Goal: Information Seeking & Learning: Learn about a topic

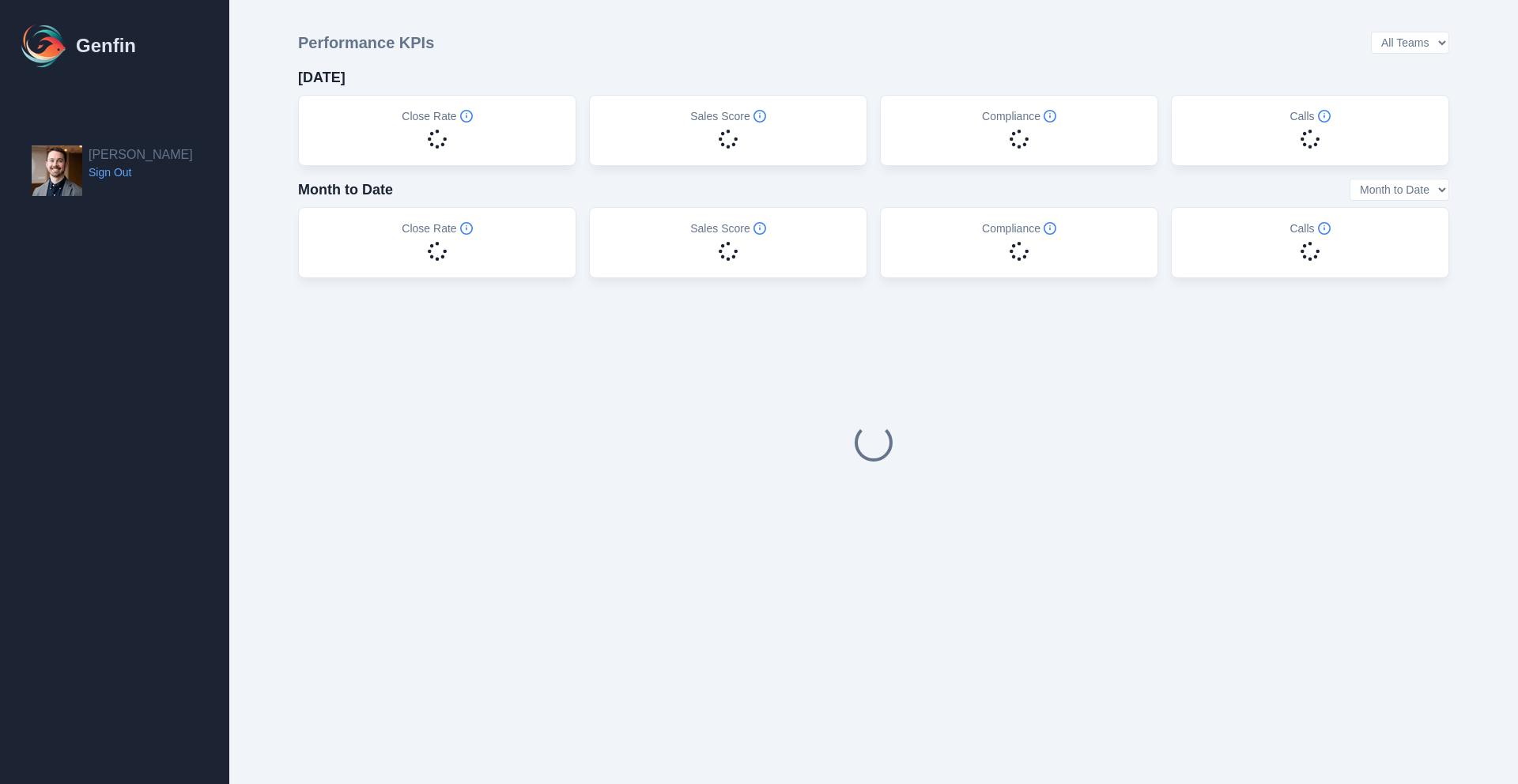
select select "14"
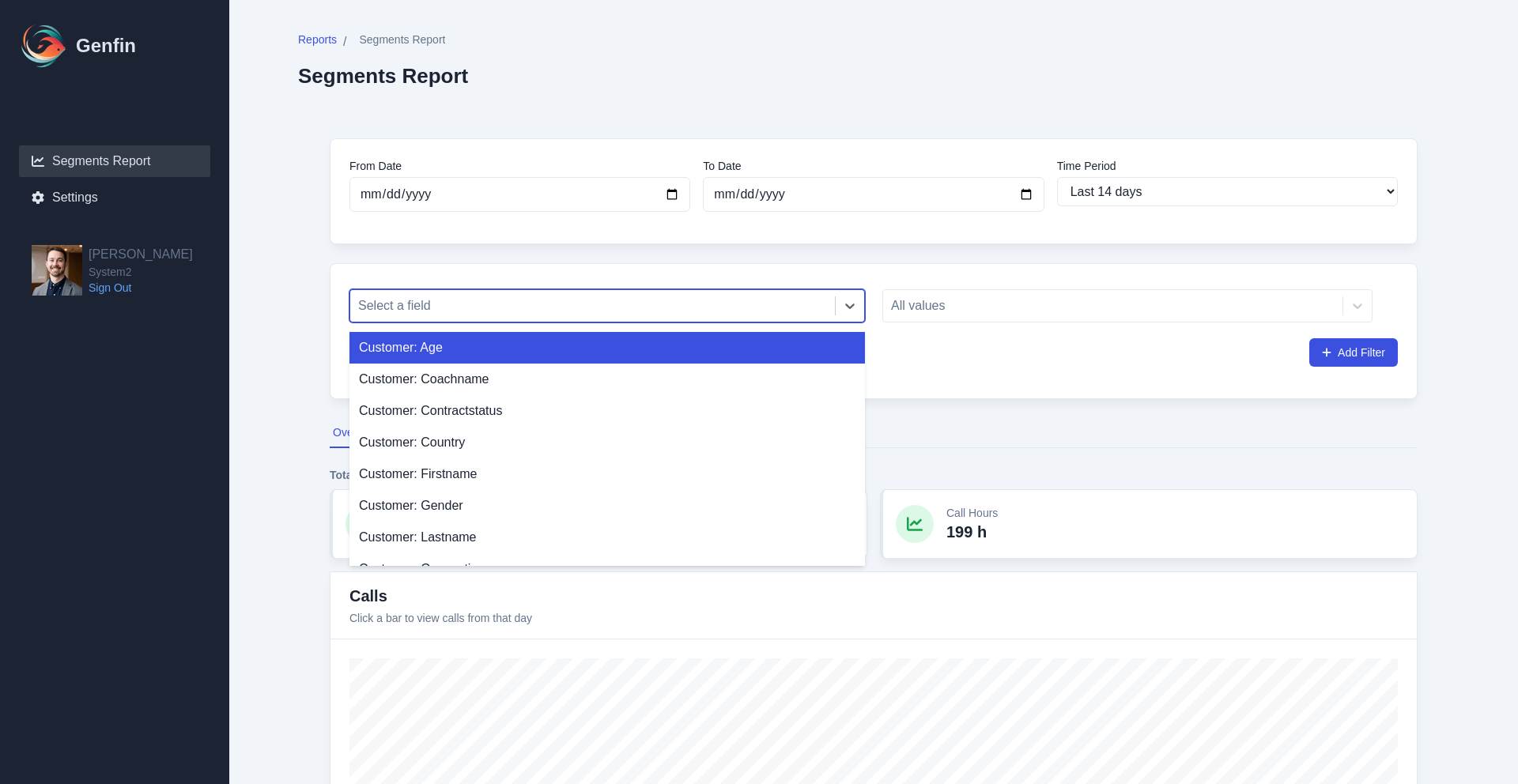
click at [576, 305] on div at bounding box center [593, 306] width 469 height 22
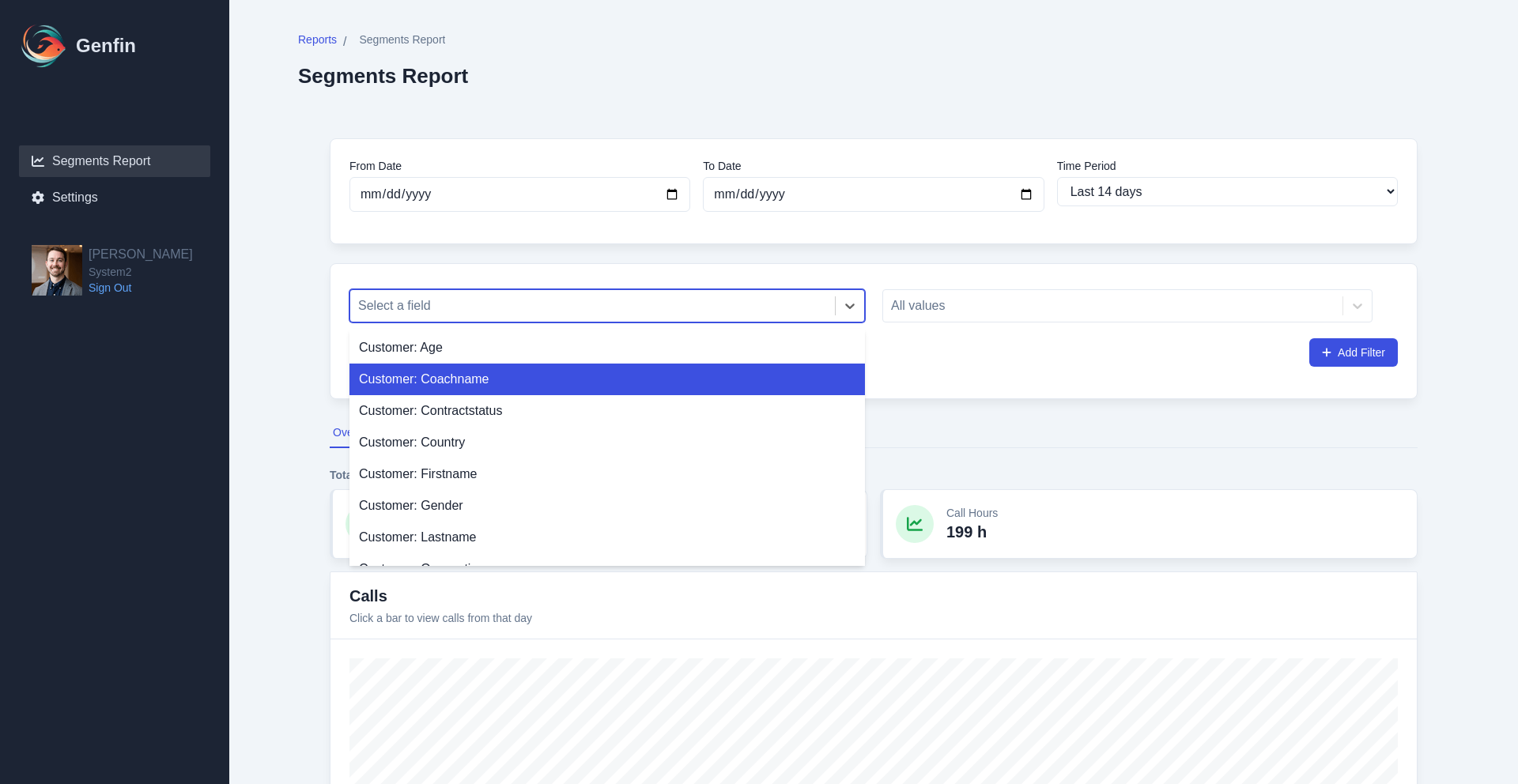
click at [524, 384] on div "Customer: Coachname" at bounding box center [607, 380] width 515 height 32
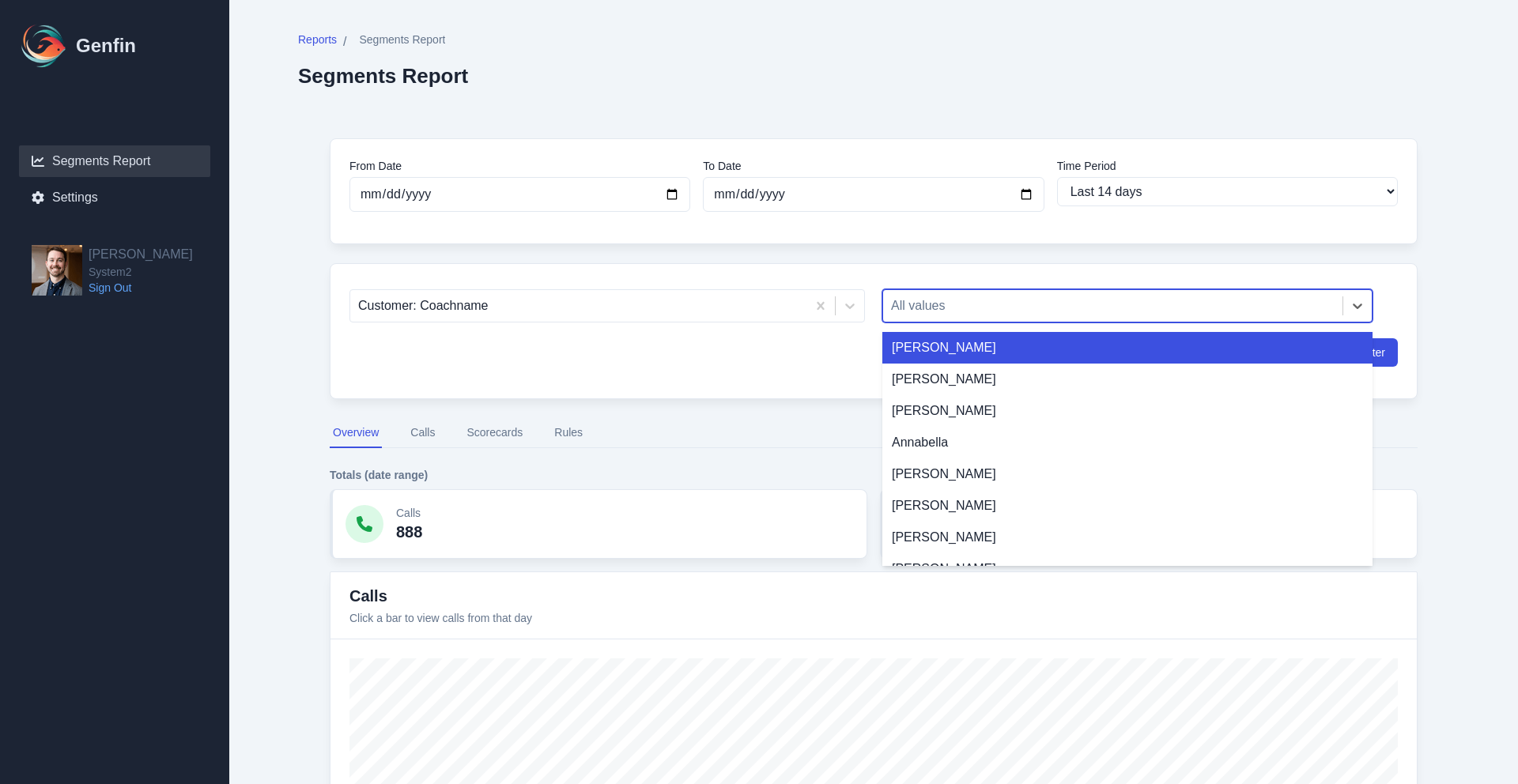
click at [963, 317] on div "All values" at bounding box center [1114, 306] width 460 height 28
type input "em"
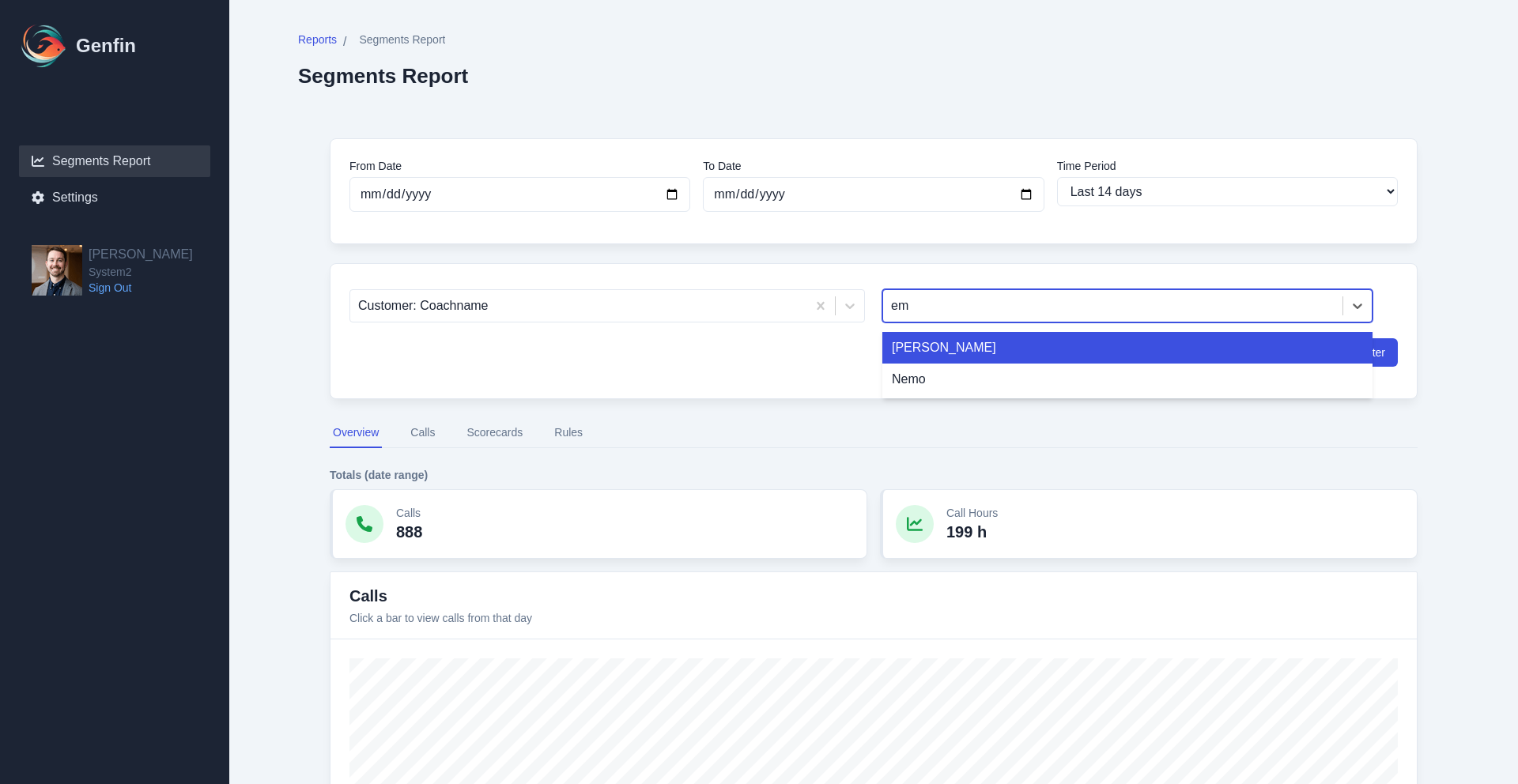
type input "e"
type input "d"
type input "e"
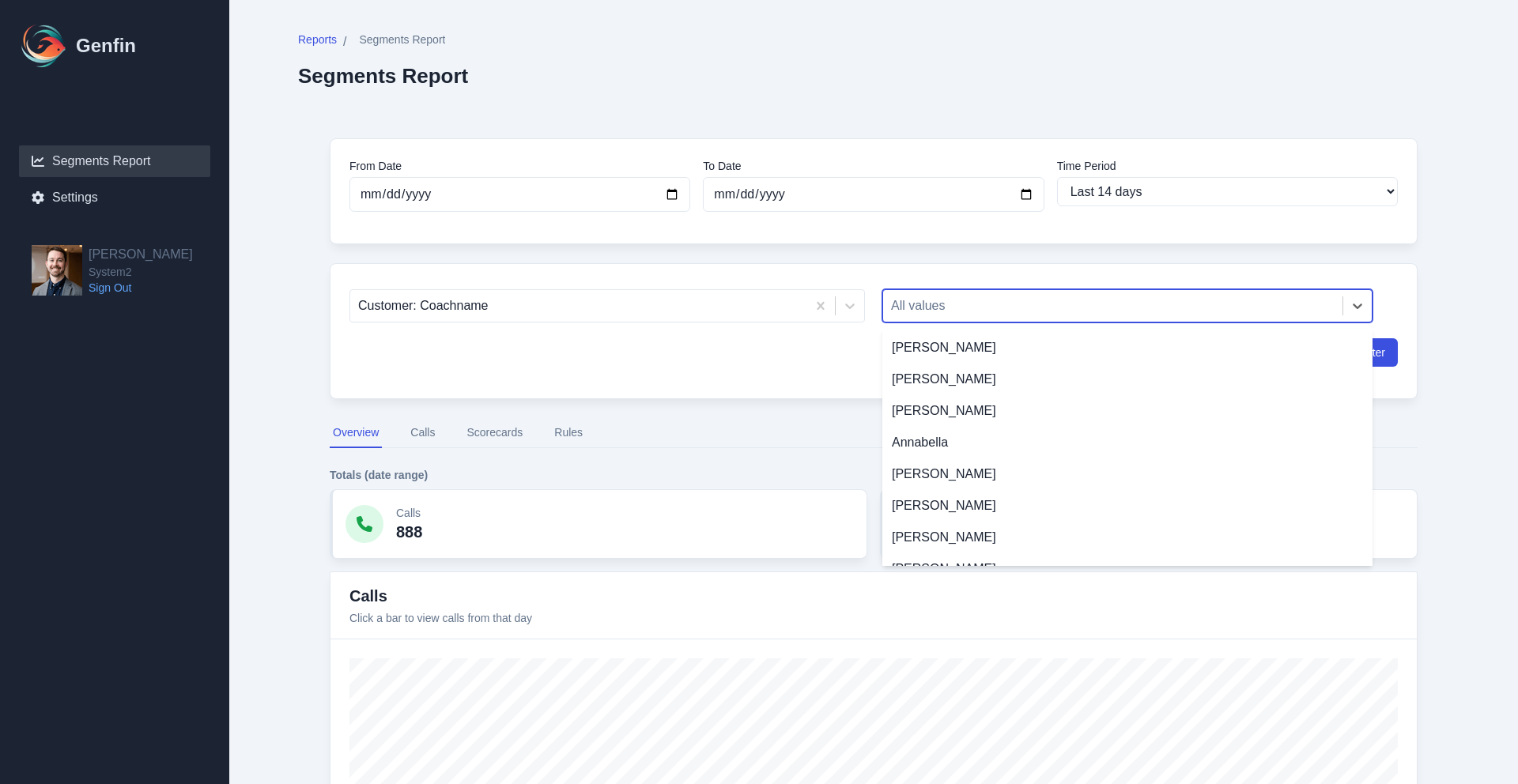
click at [877, 54] on div "Reports / Segments Report Segments Report" at bounding box center [873, 60] width 1151 height 56
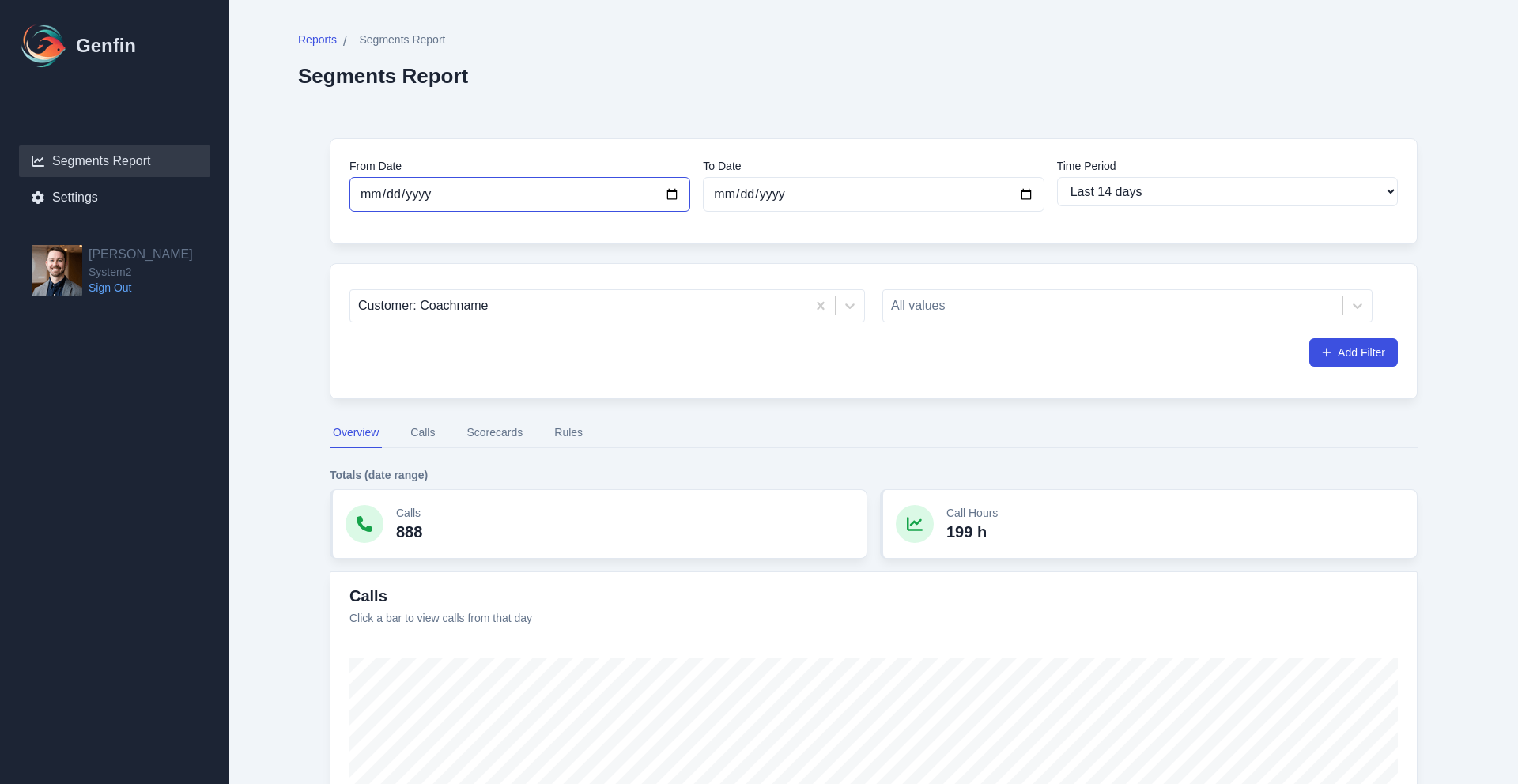
click at [441, 197] on input "[DATE]" at bounding box center [520, 194] width 341 height 34
click at [669, 194] on input "[DATE]" at bounding box center [520, 194] width 341 height 34
click at [1216, 199] on select "Last 7 days Last 14 days Last 30 days Last 90 days Last 180 days Last 365 days …" at bounding box center [1227, 191] width 341 height 29
select select "90"
click at [1057, 177] on select "Last 7 days Last 14 days Last 30 days Last 90 days Last 180 days Last 365 days …" at bounding box center [1227, 191] width 341 height 29
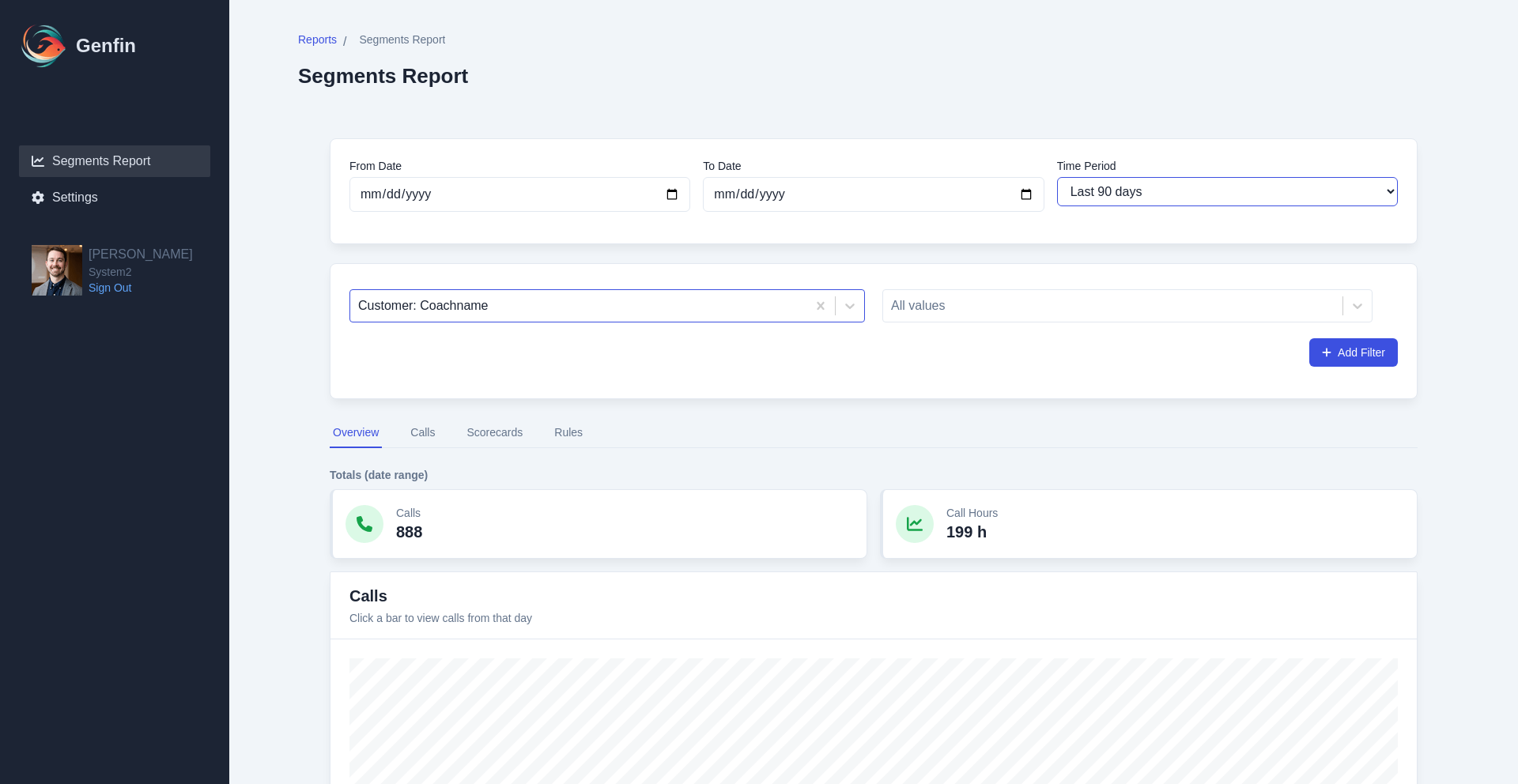
type input "[DATE]"
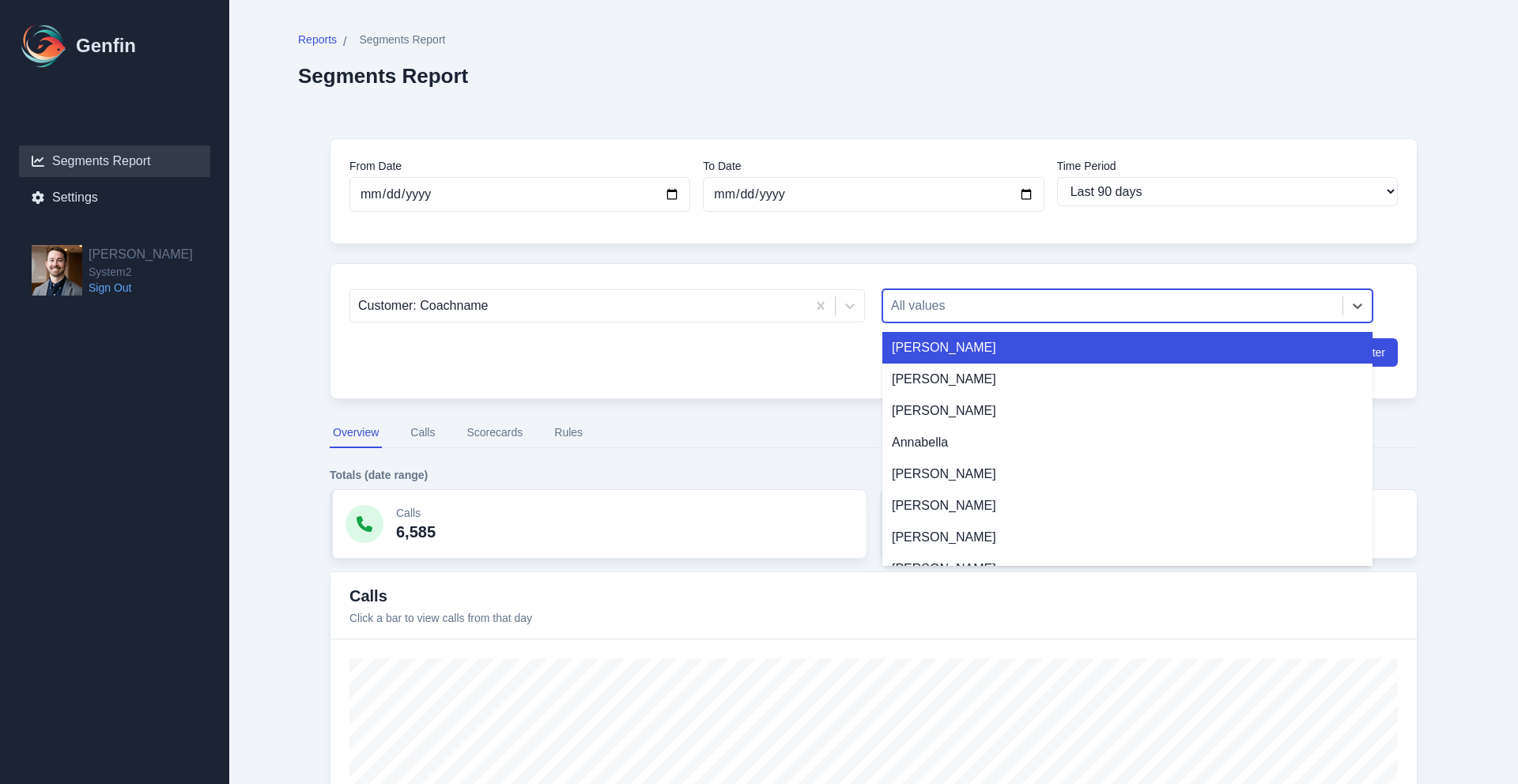
click at [963, 310] on div at bounding box center [1114, 306] width 444 height 22
type input "em"
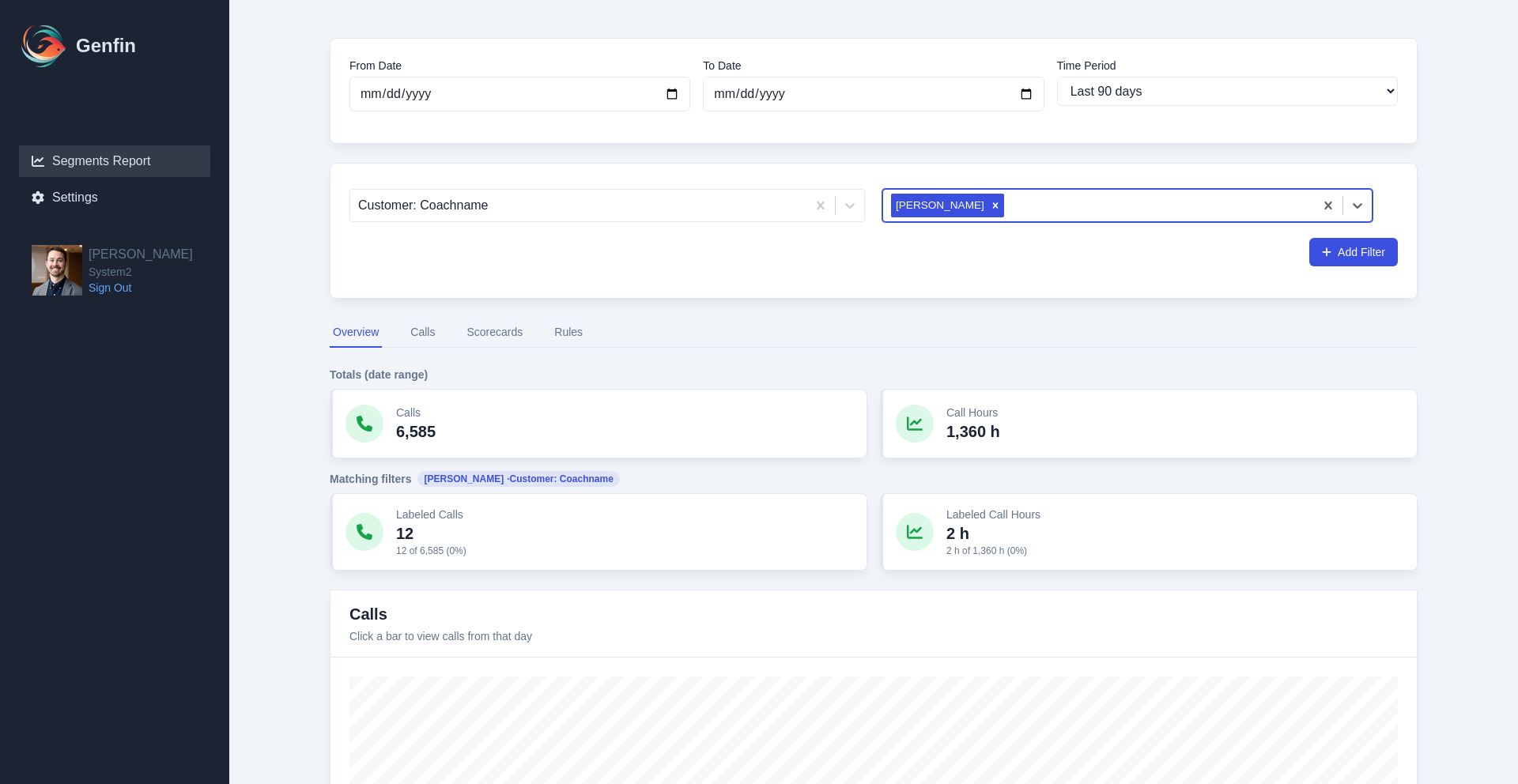
scroll to position [318, 0]
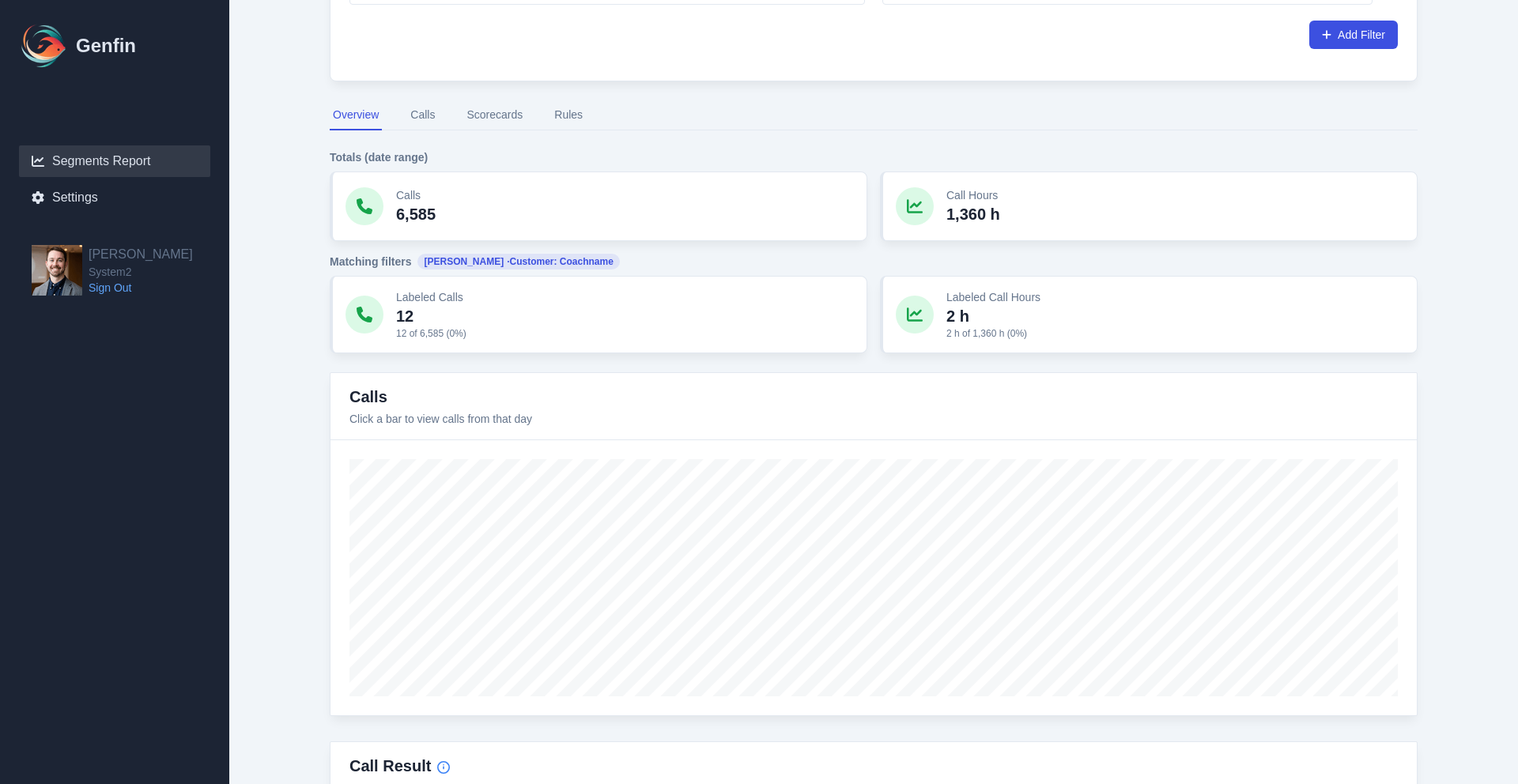
click at [488, 111] on button "Scorecards" at bounding box center [494, 115] width 63 height 30
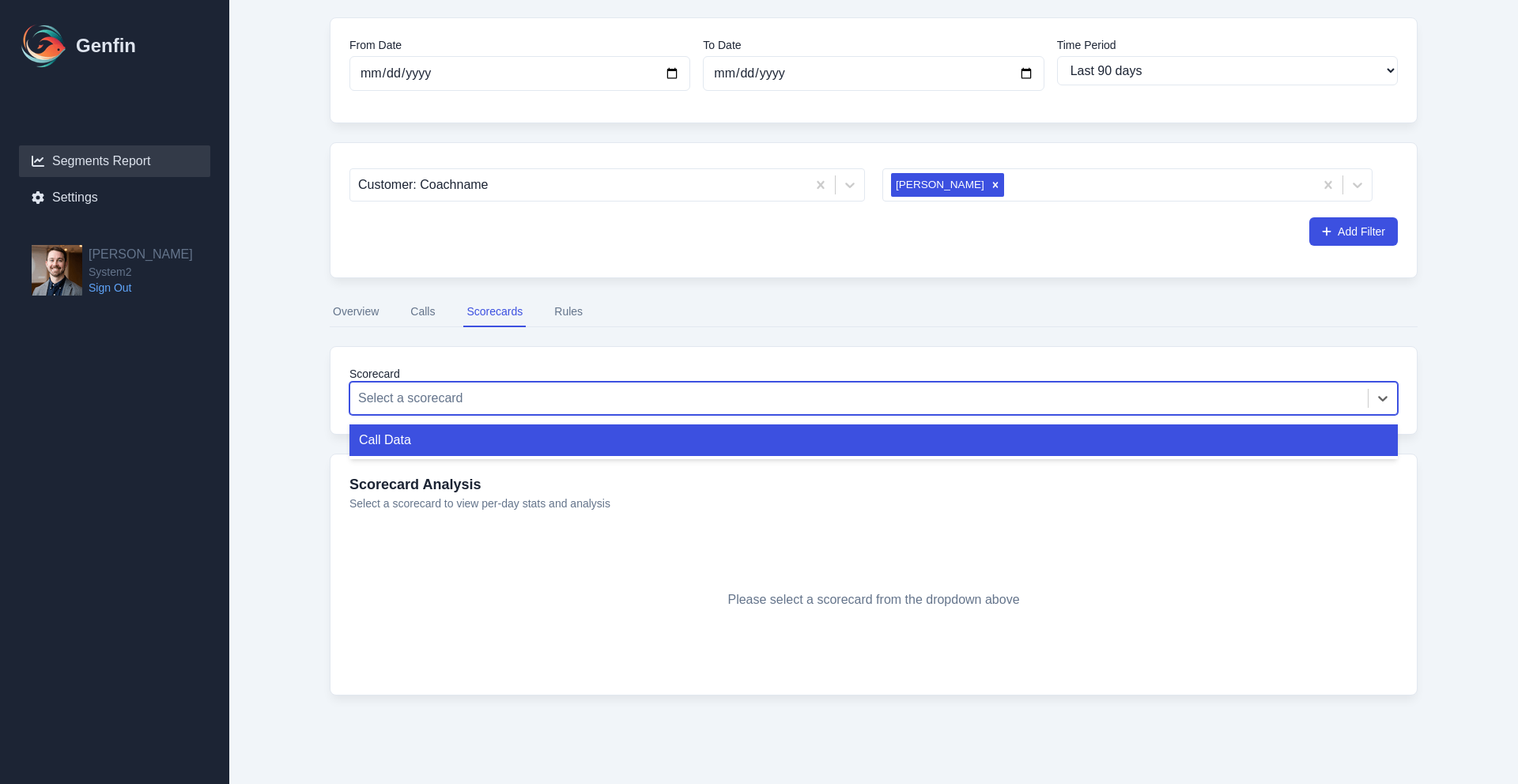
click at [610, 382] on div "Select a scorecard" at bounding box center [874, 399] width 1048 height 33
click at [566, 438] on div "Call Data" at bounding box center [874, 440] width 1048 height 32
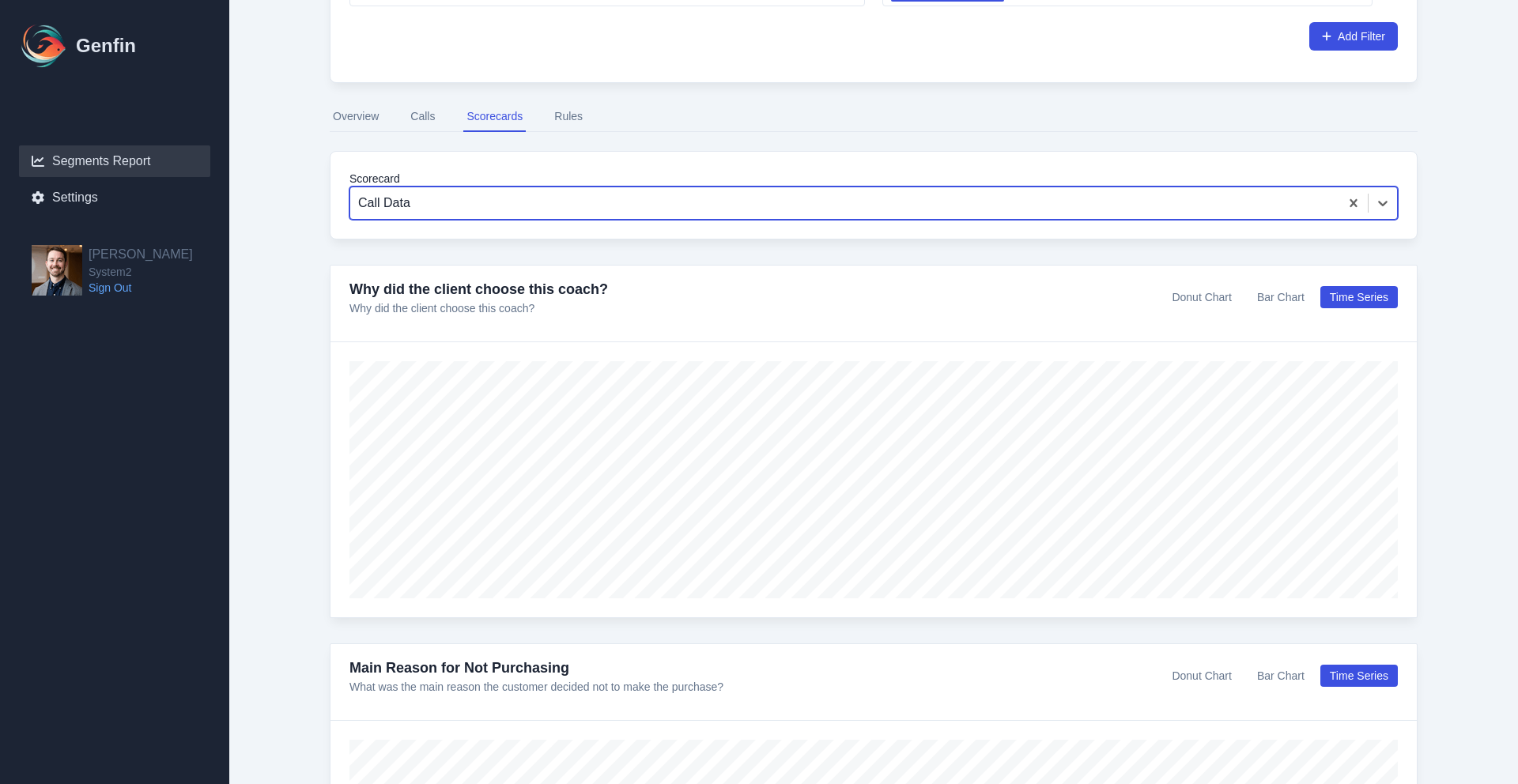
scroll to position [341, 0]
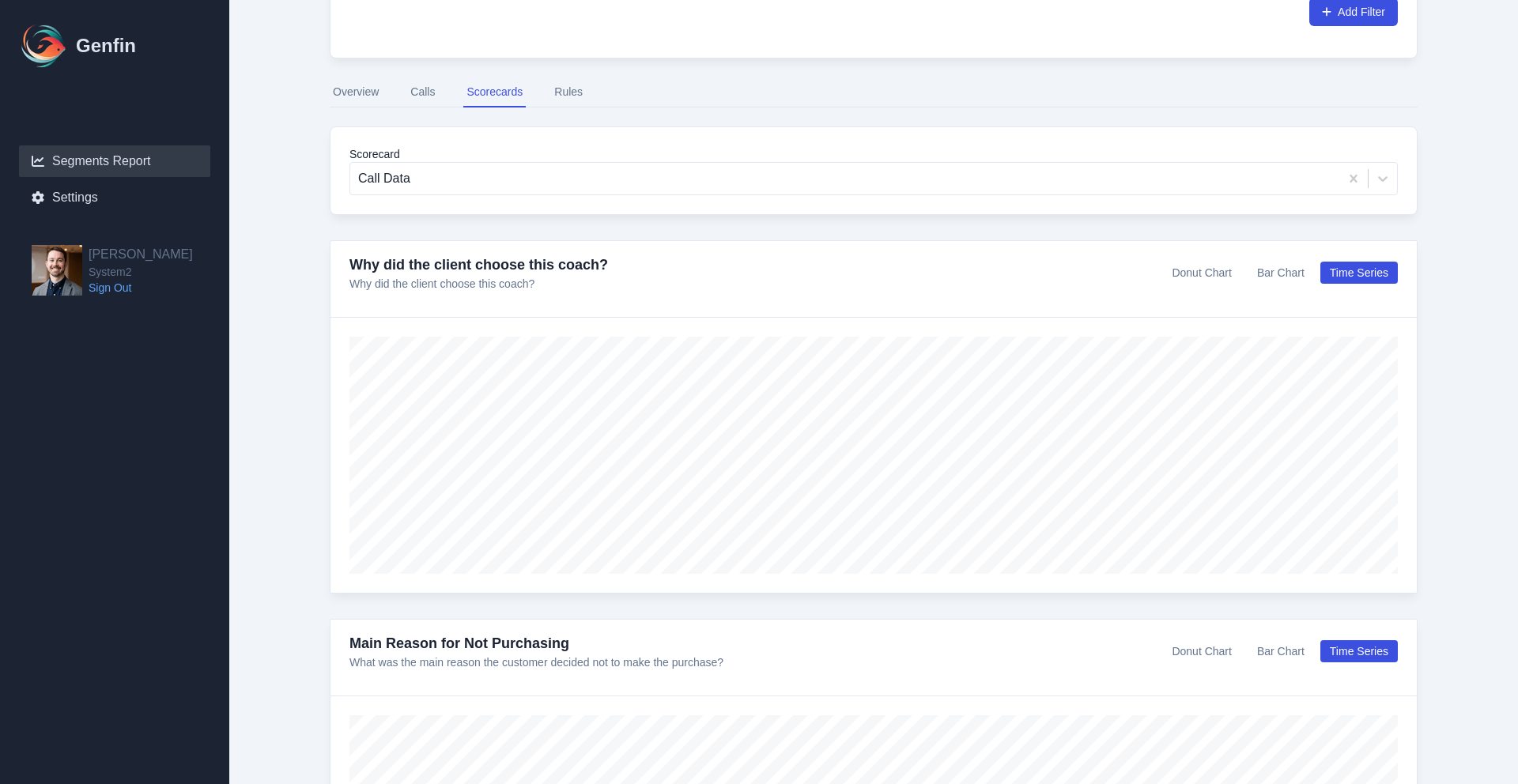
click at [562, 91] on button "Rules" at bounding box center [568, 92] width 34 height 30
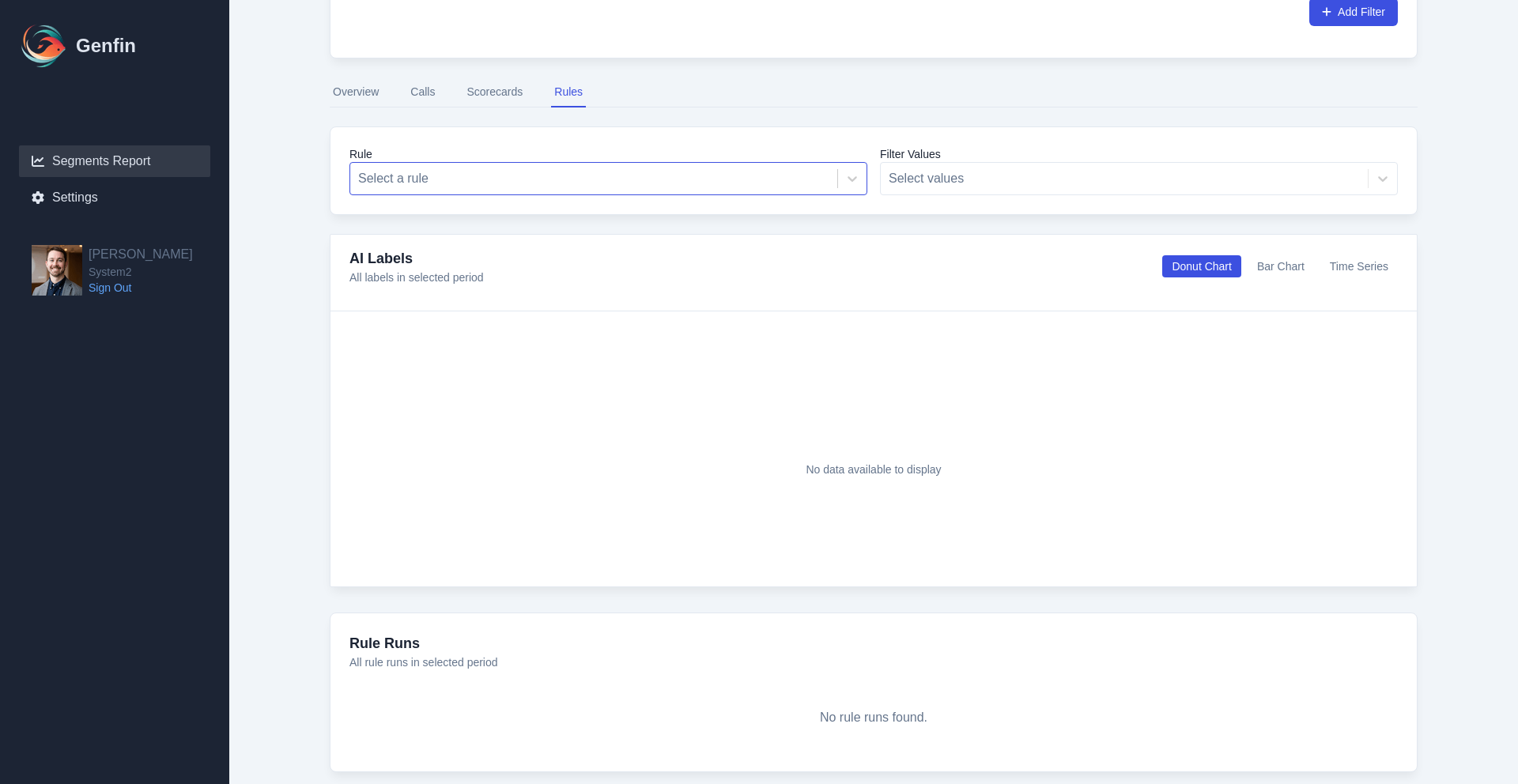
click at [516, 172] on div at bounding box center [594, 178] width 471 height 22
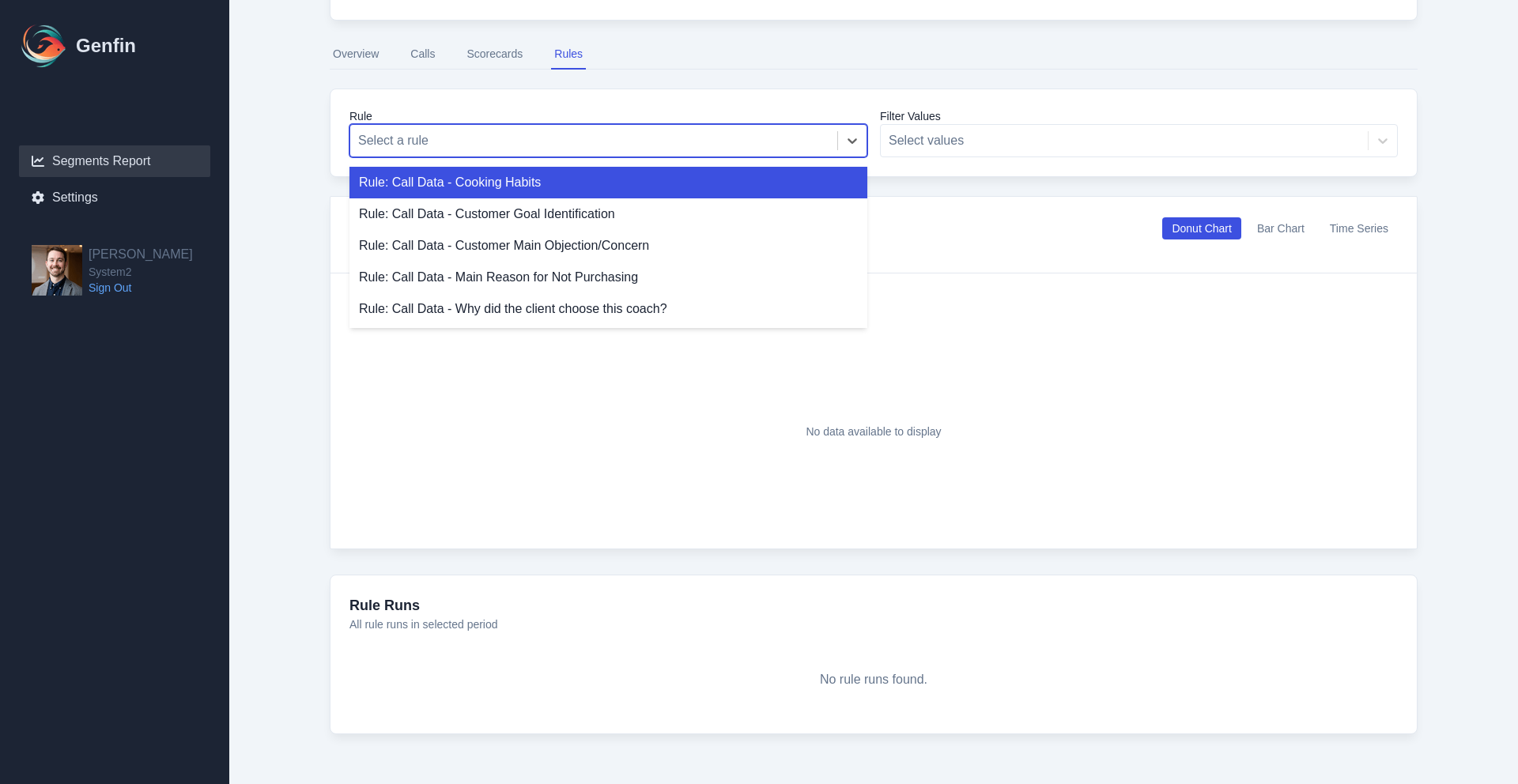
scroll to position [392, 0]
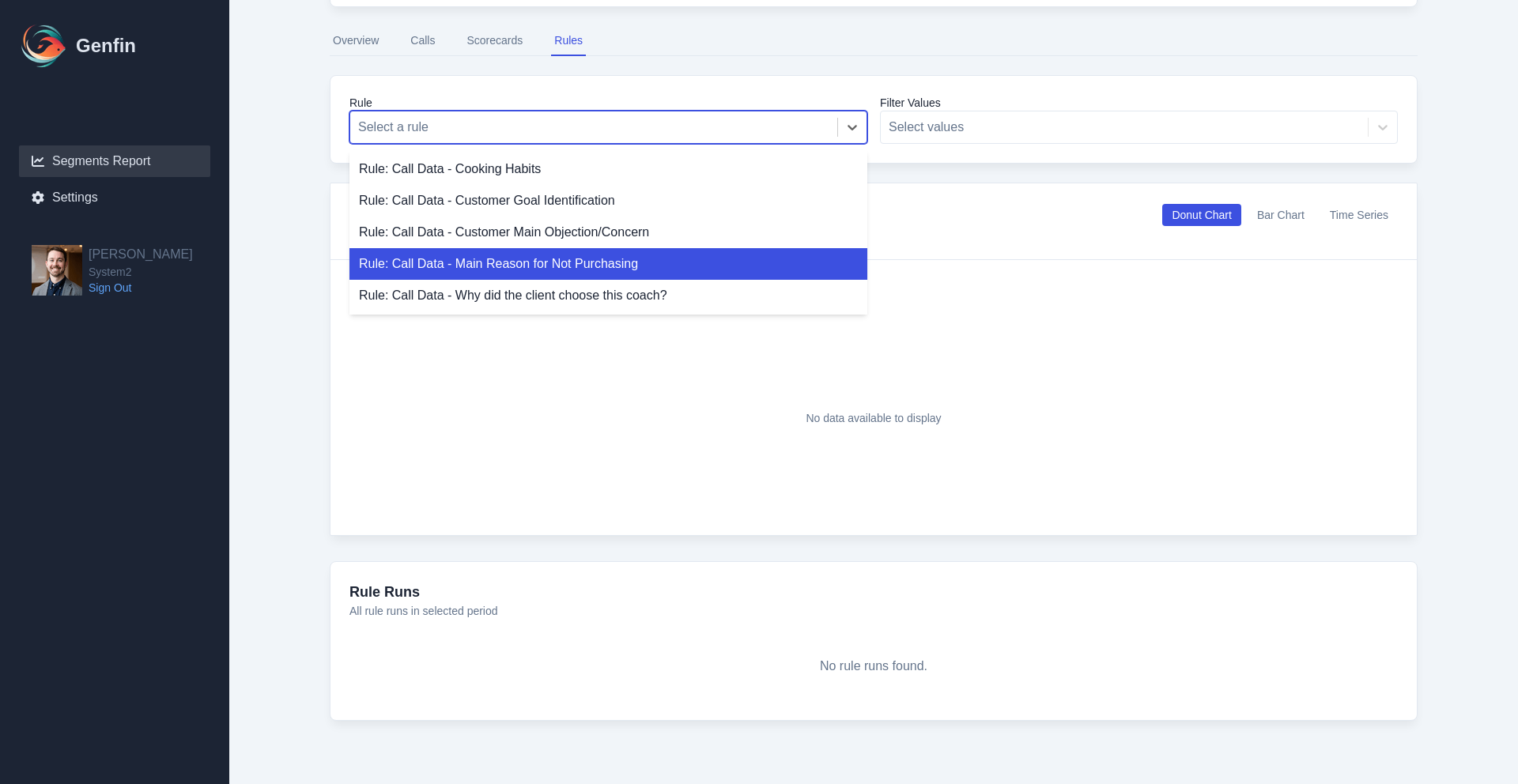
click at [531, 249] on div "Rule: Call Data - Main Reason for Not Purchasing" at bounding box center [609, 264] width 518 height 32
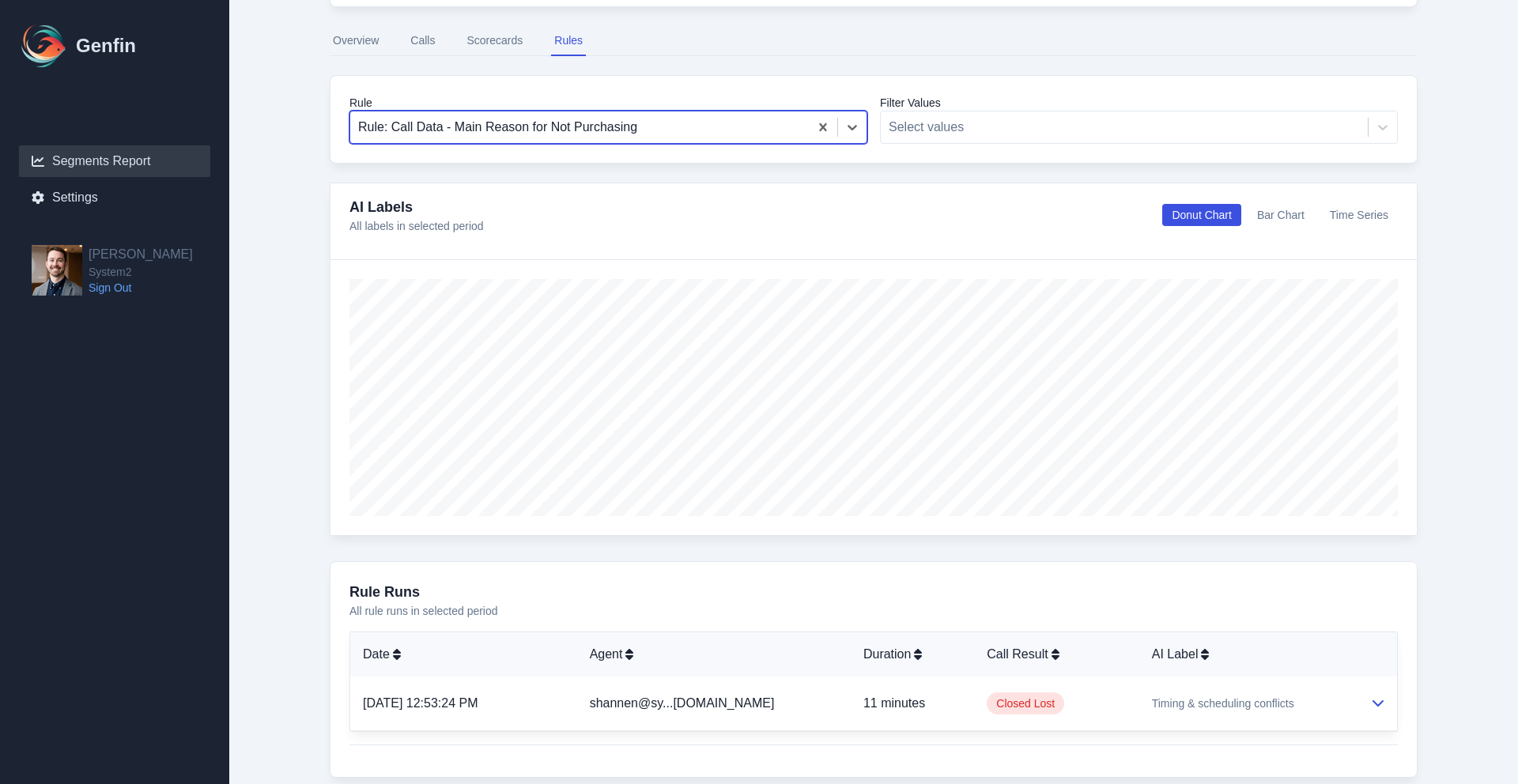
click at [574, 128] on div at bounding box center [580, 127] width 443 height 22
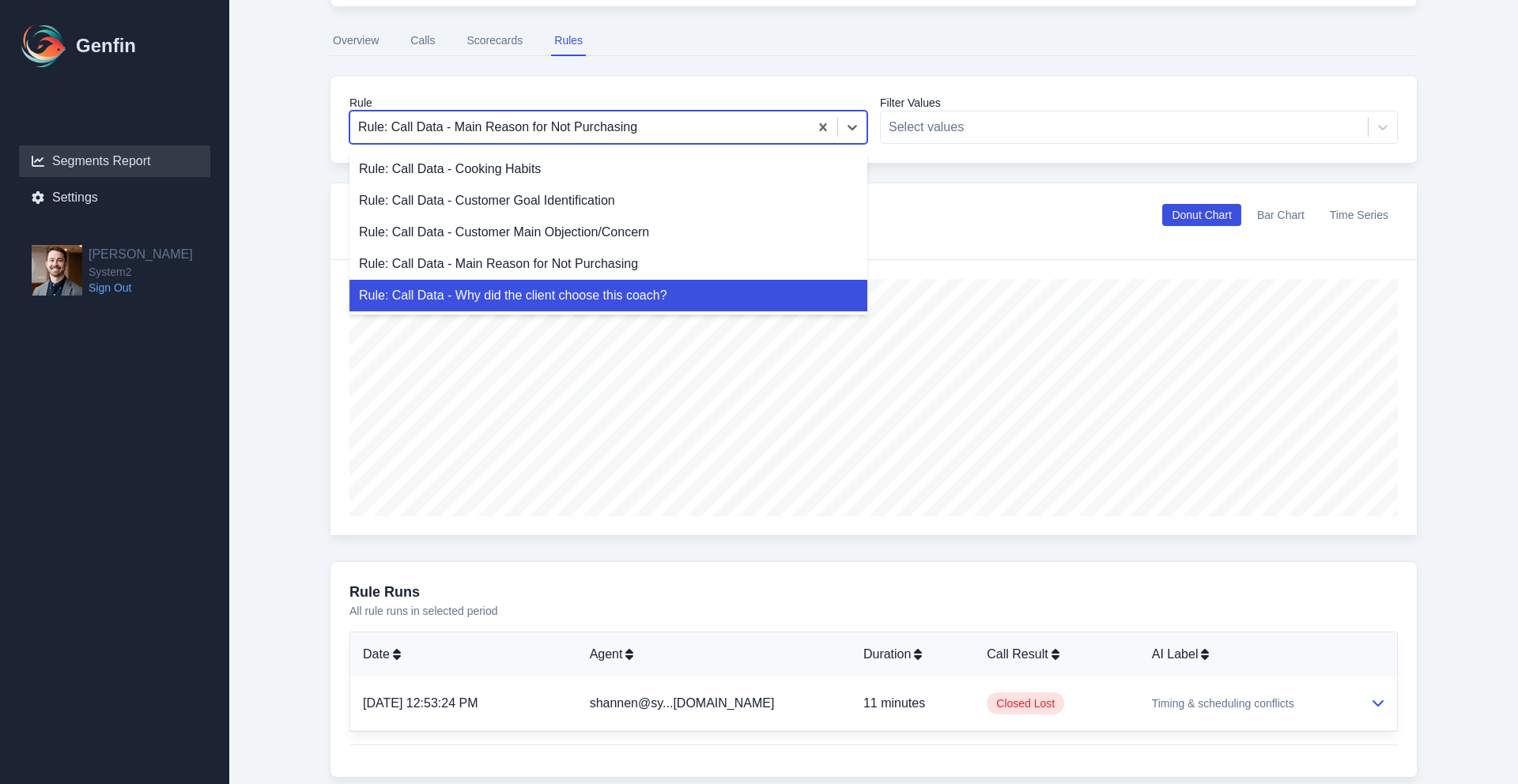
click at [585, 287] on div "Rule: Call Data - Why did the client choose this coach?" at bounding box center [609, 296] width 518 height 32
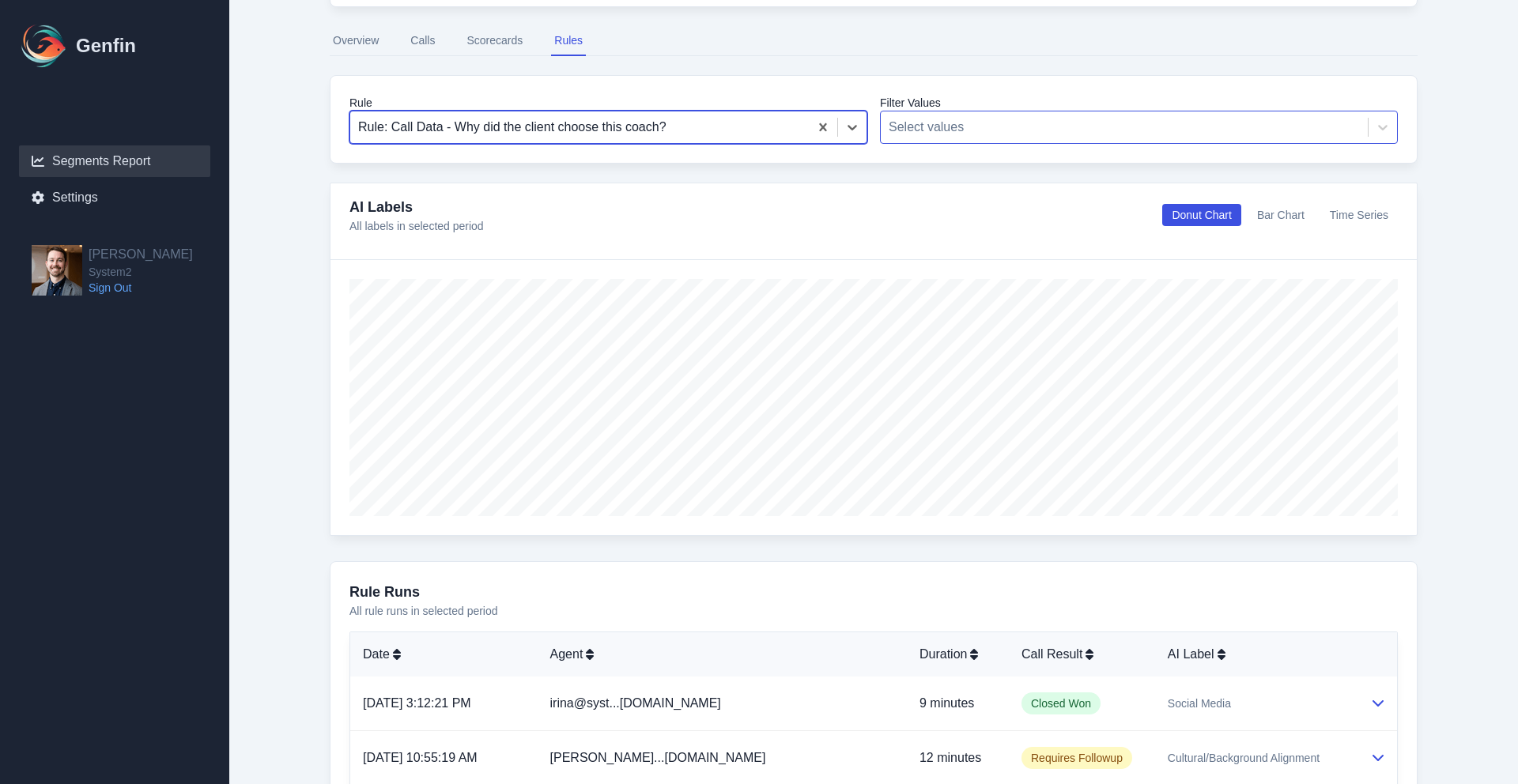
click at [991, 128] on div at bounding box center [1124, 127] width 471 height 22
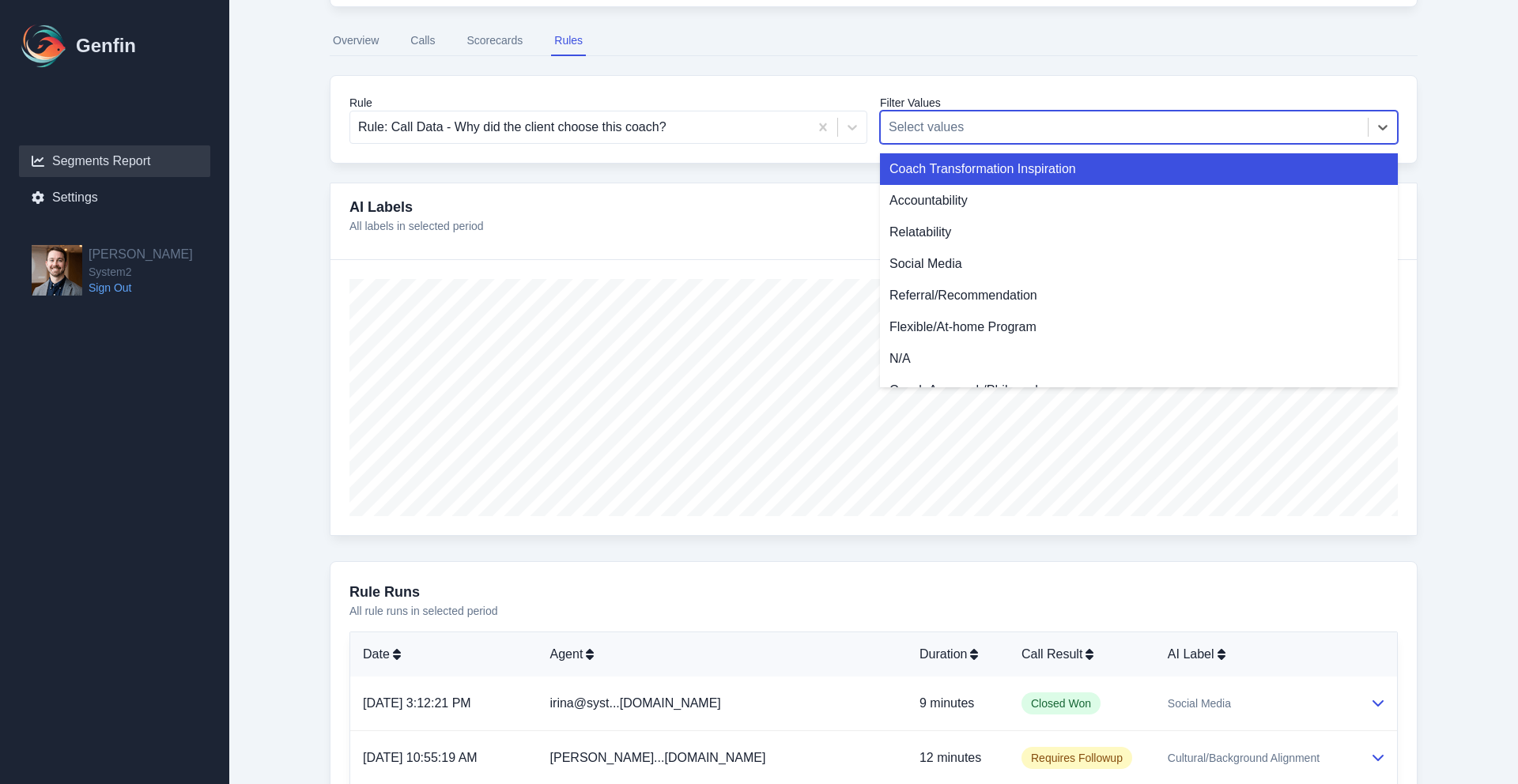
click at [977, 128] on div at bounding box center [1124, 127] width 471 height 22
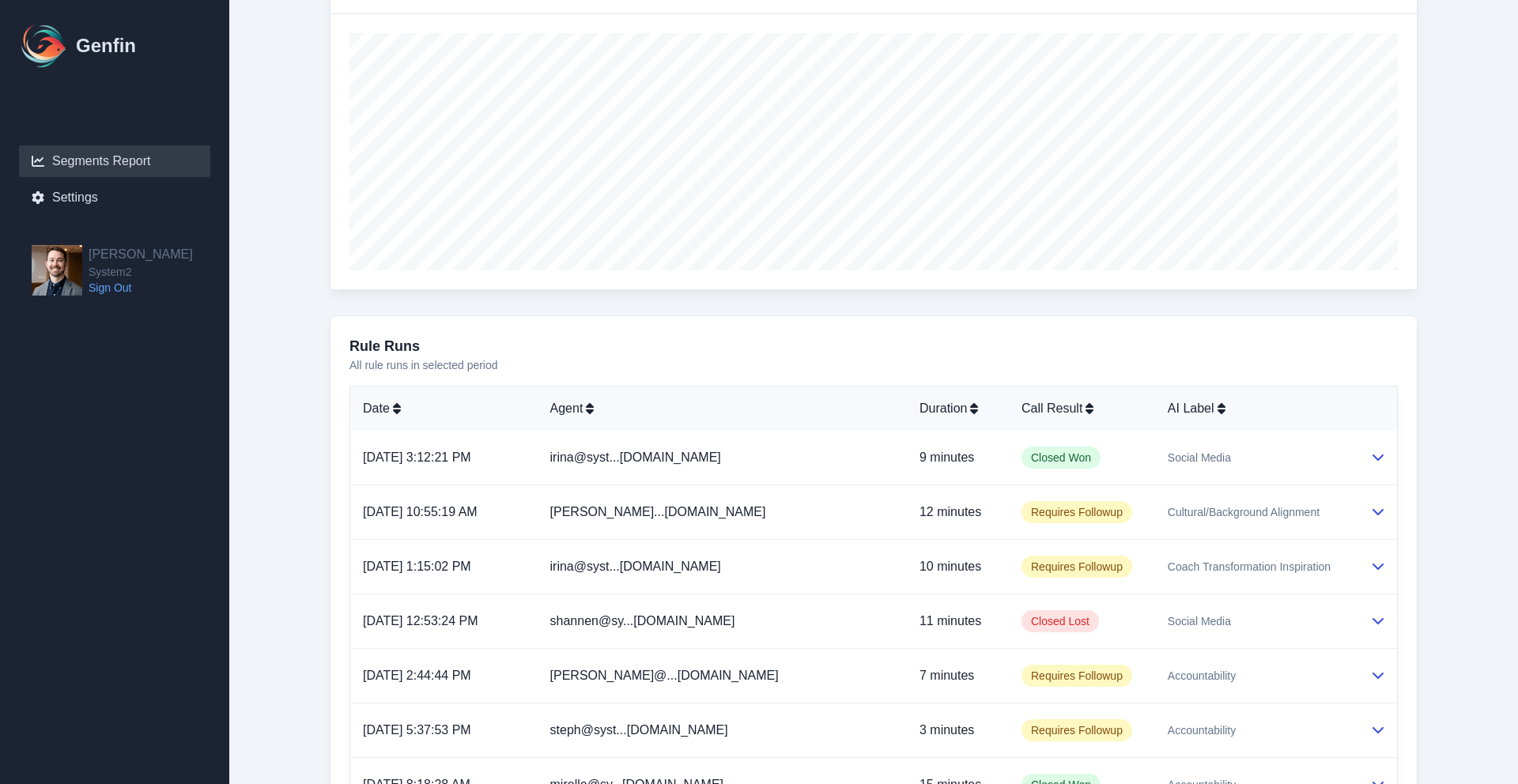
scroll to position [831, 0]
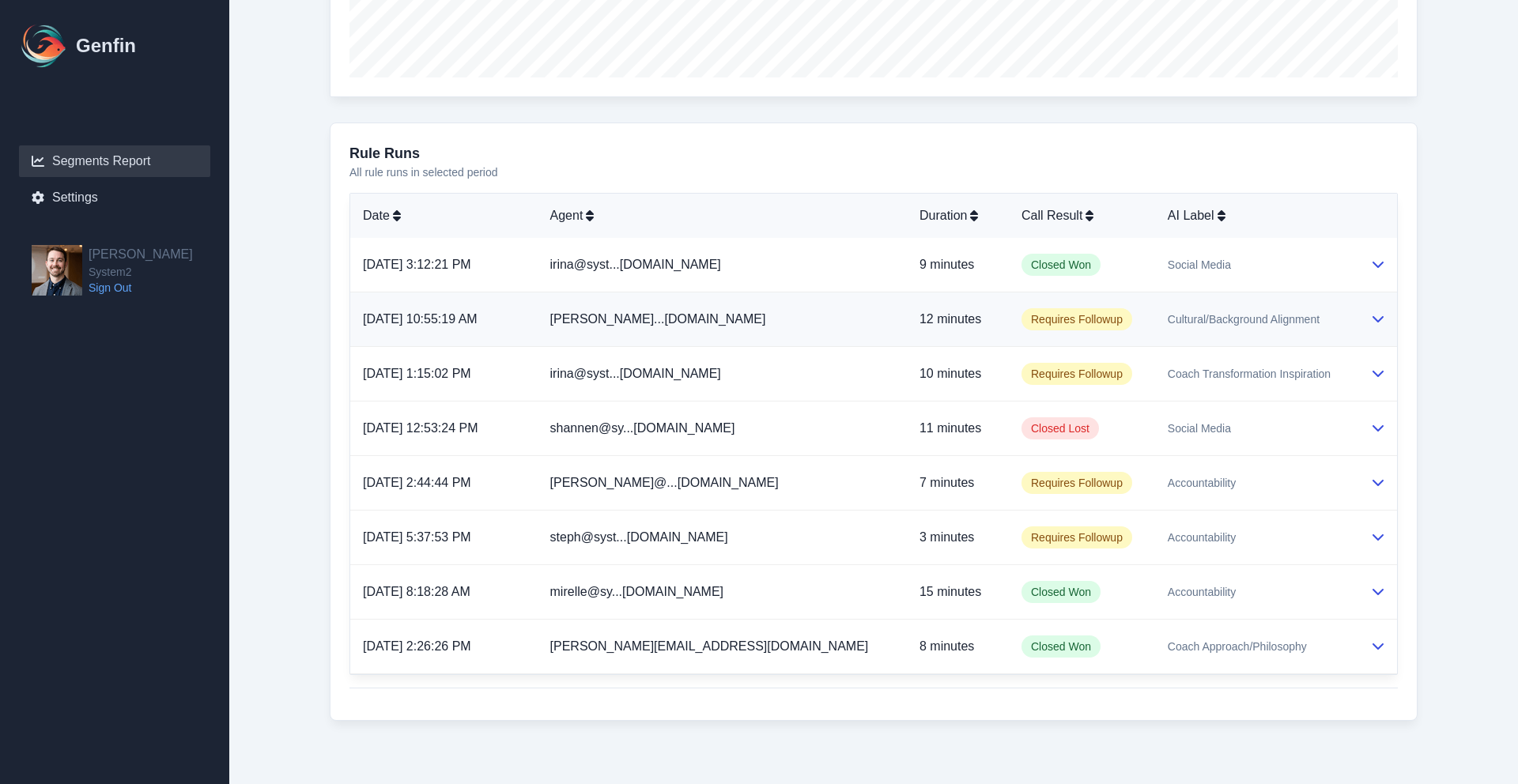
click at [1168, 319] on span "Cultural/Background Alignment" at bounding box center [1244, 320] width 152 height 16
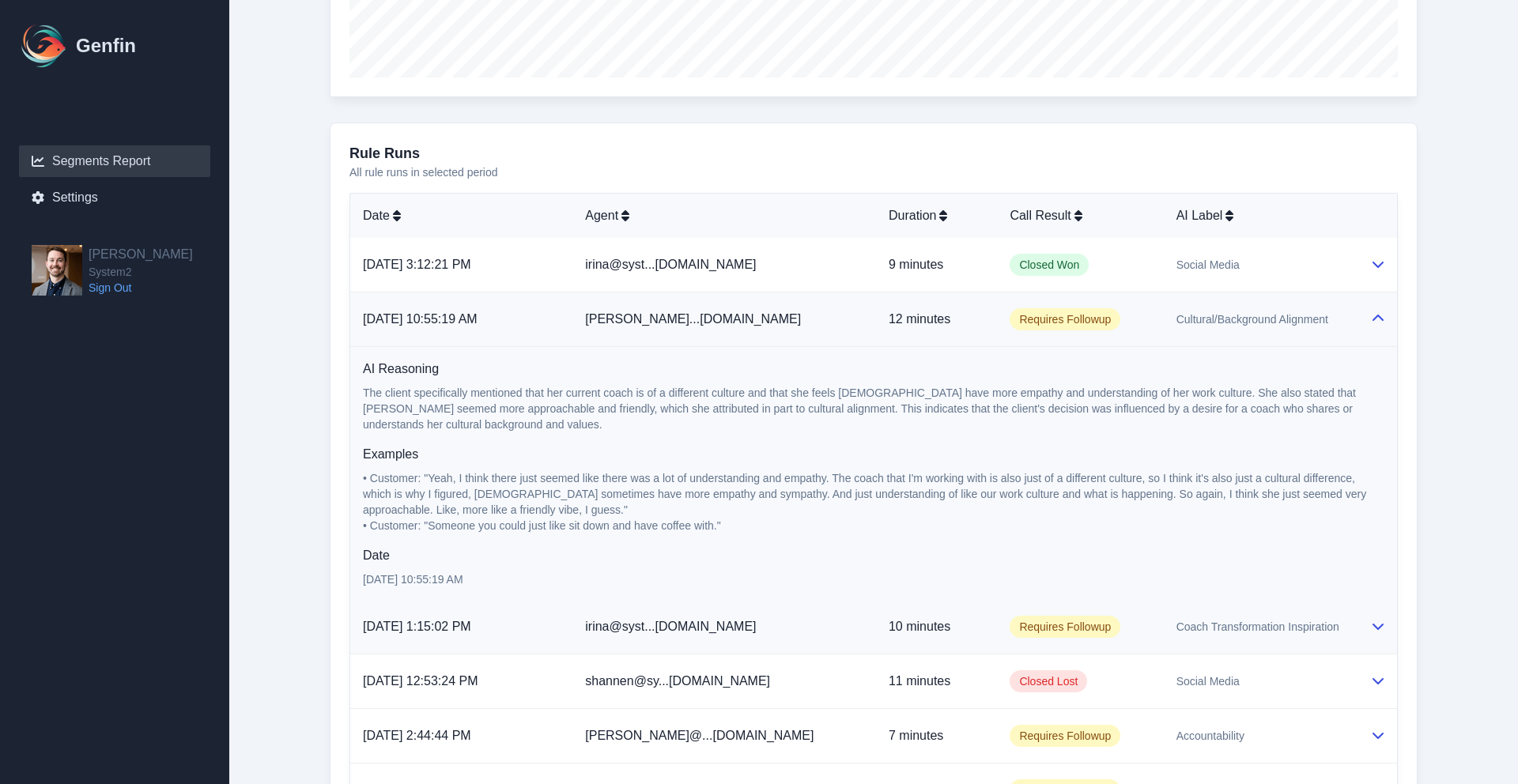
click at [1195, 614] on td "Coach Transformation Inspiration" at bounding box center [1261, 627] width 194 height 55
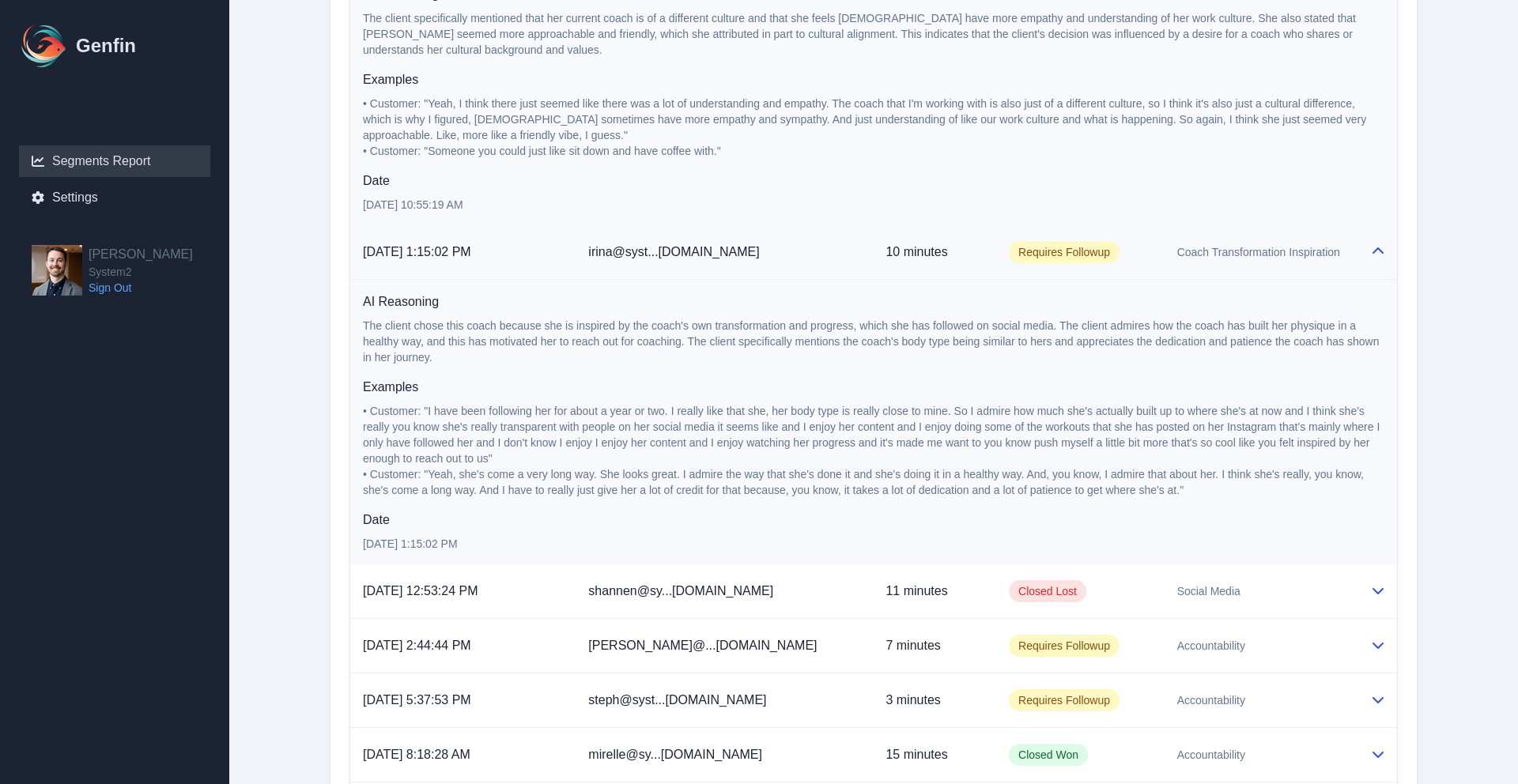
scroll to position [1212, 0]
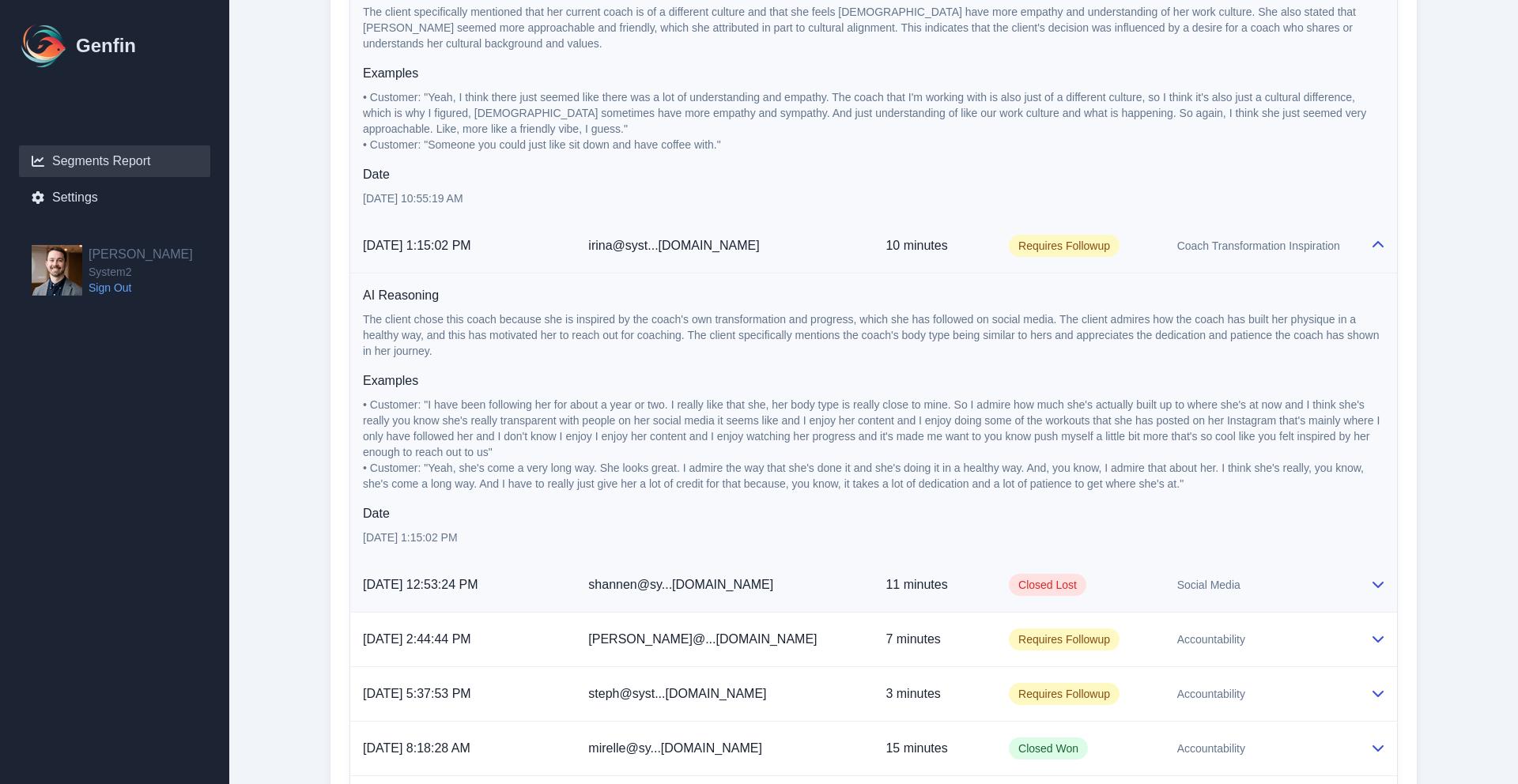
click at [1183, 594] on td "Social Media" at bounding box center [1261, 586] width 193 height 55
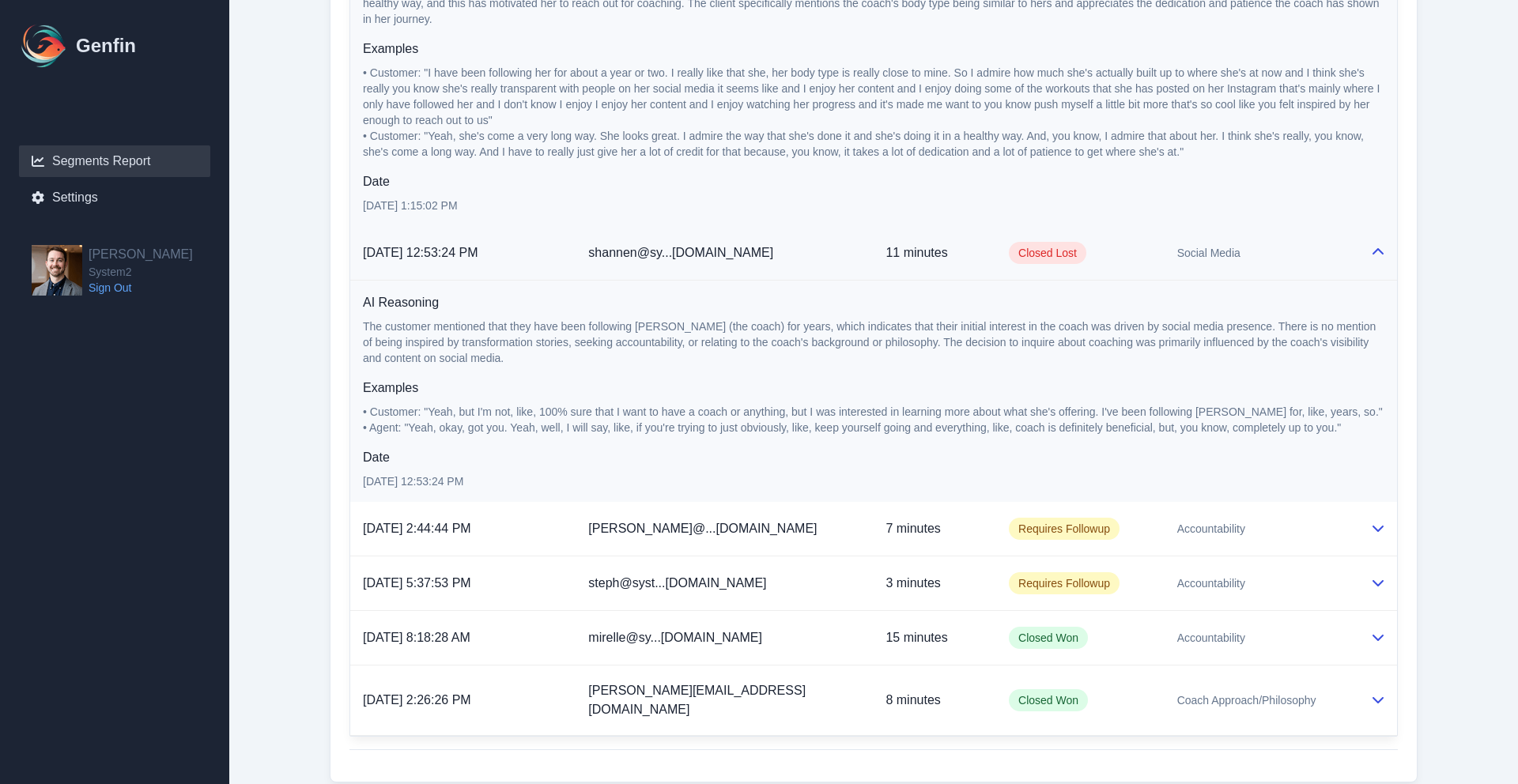
scroll to position [1548, 0]
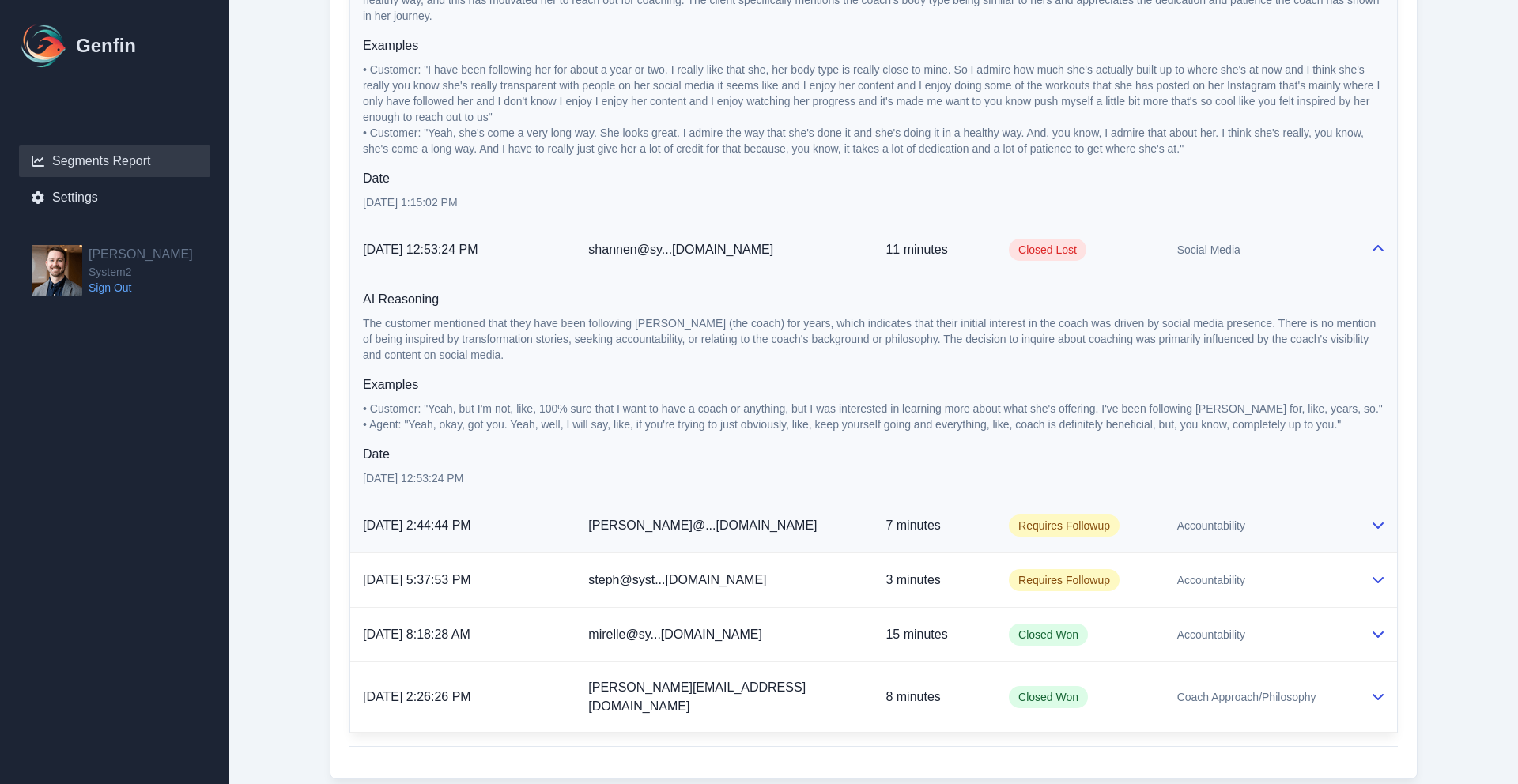
click at [1172, 537] on td "Accountability" at bounding box center [1261, 526] width 193 height 55
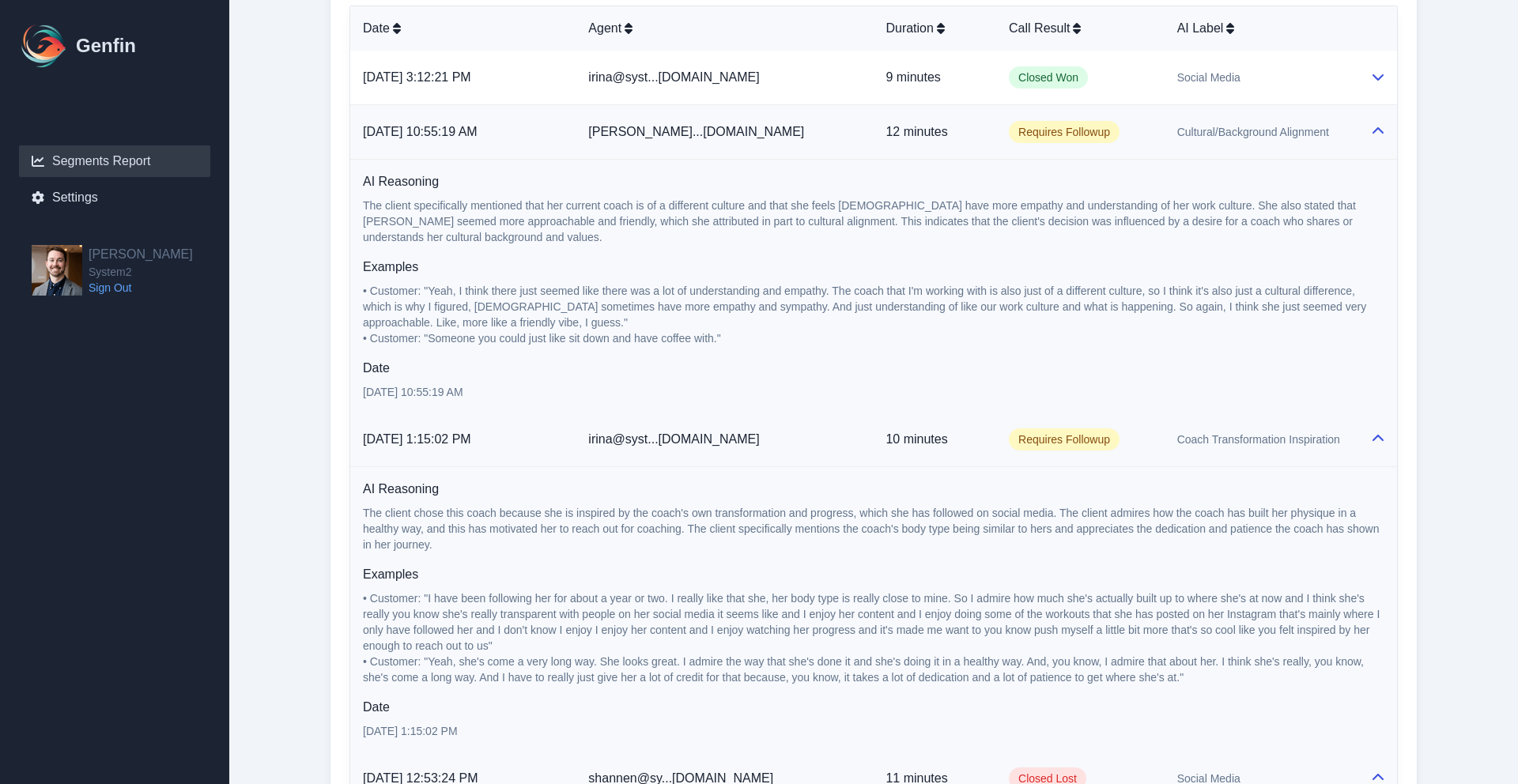
scroll to position [881, 0]
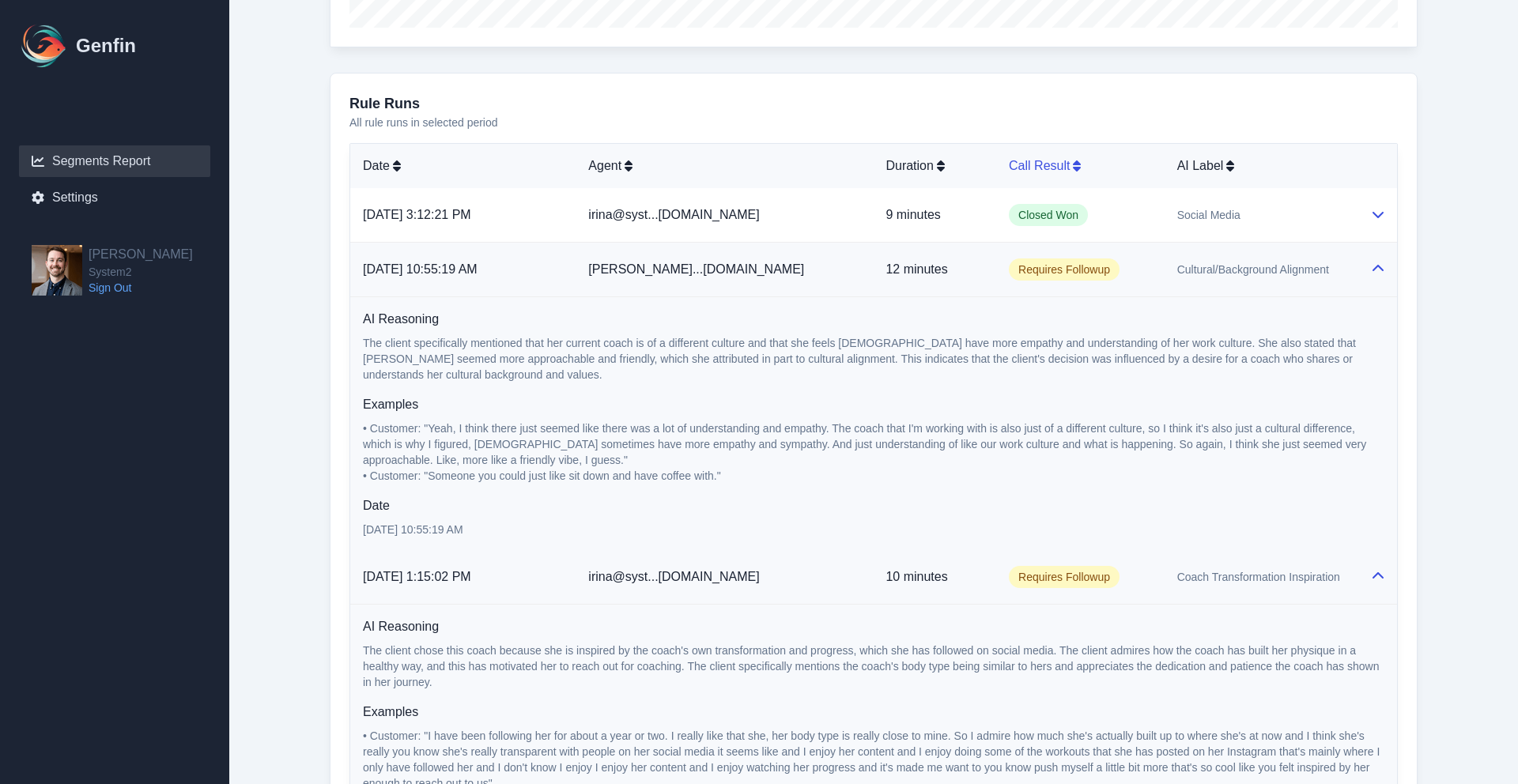
click at [1073, 166] on icon at bounding box center [1077, 166] width 8 height 11
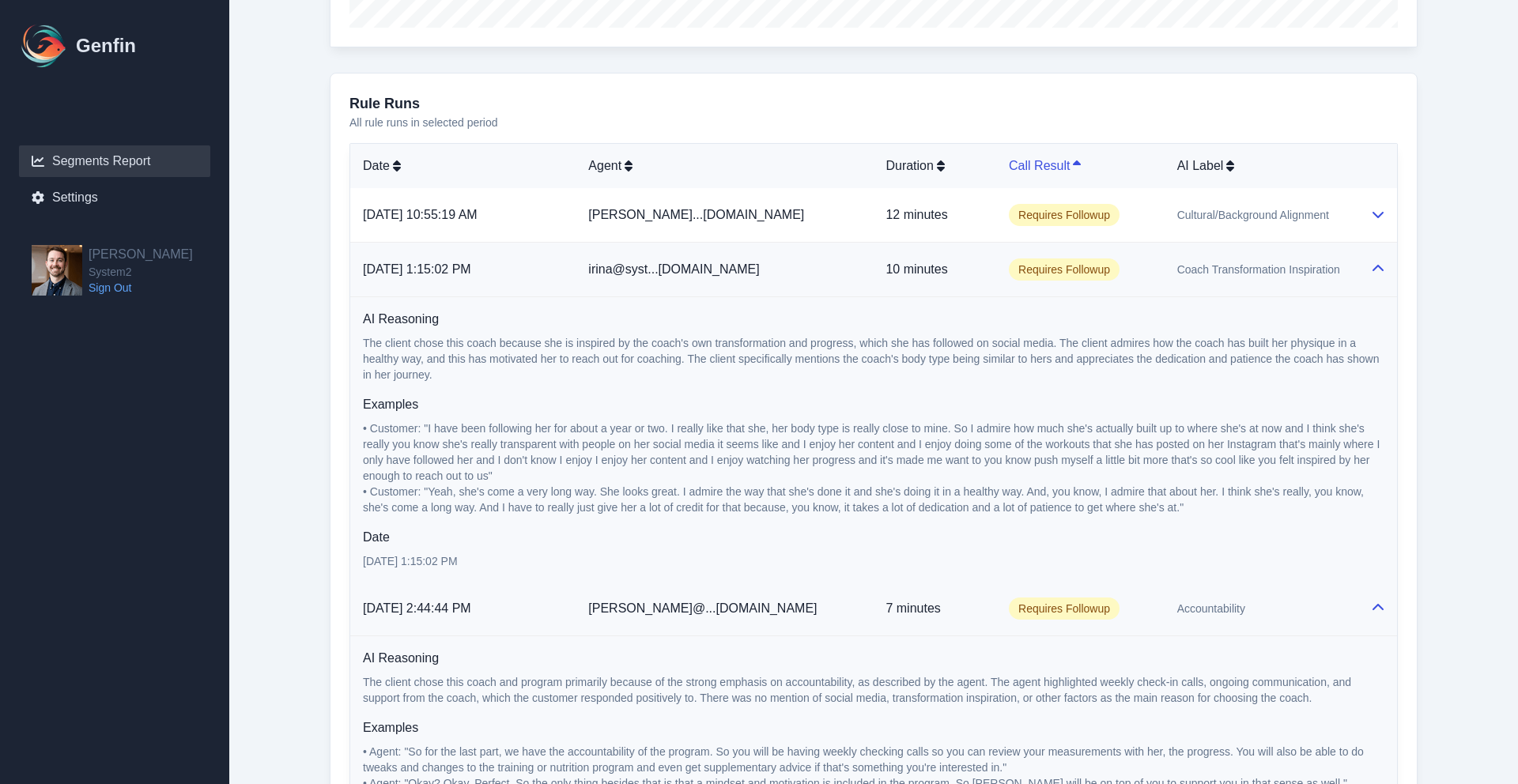
click at [1073, 166] on icon at bounding box center [1077, 166] width 8 height 12
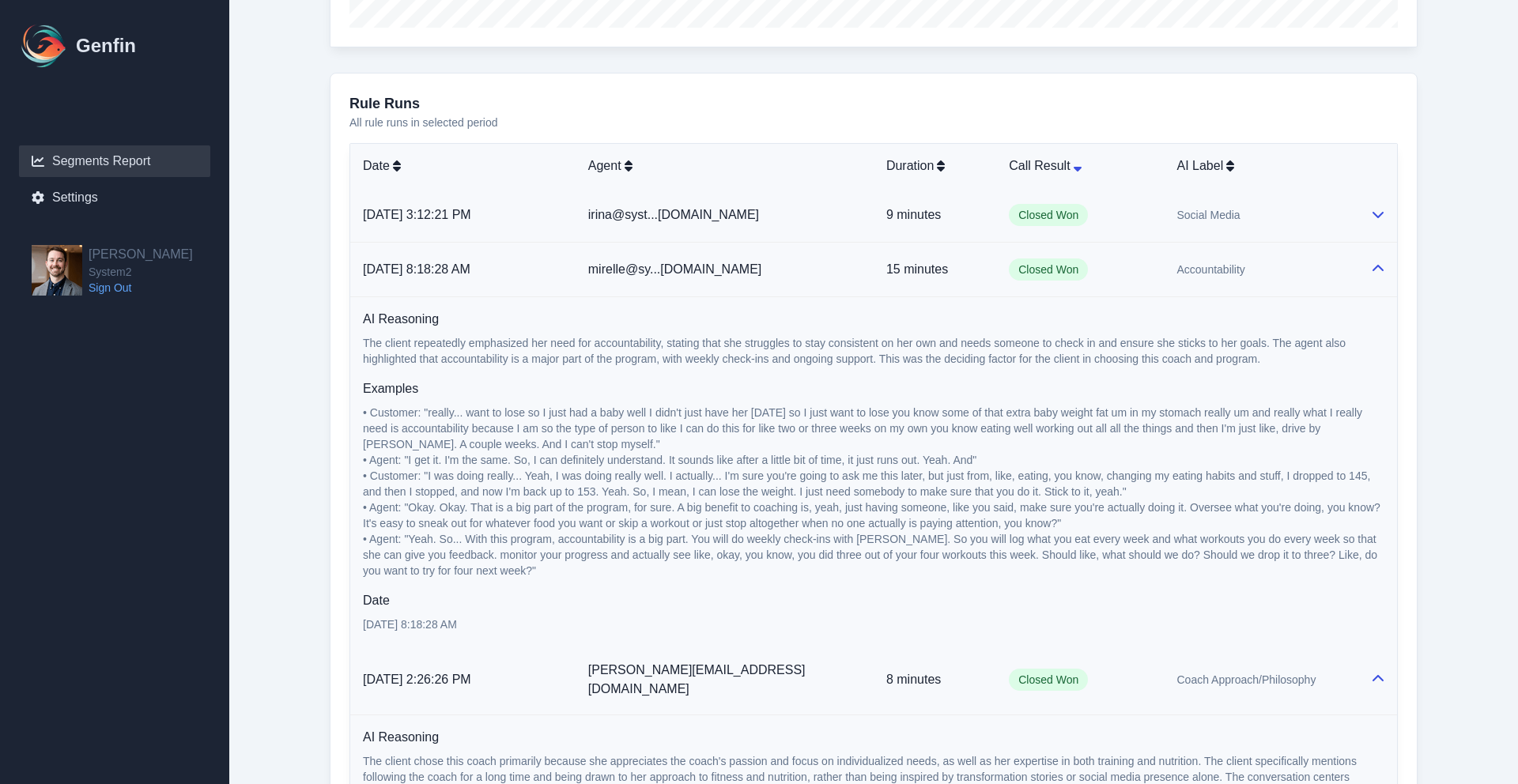
click at [1048, 212] on span "Closed Won" at bounding box center [1048, 215] width 79 height 22
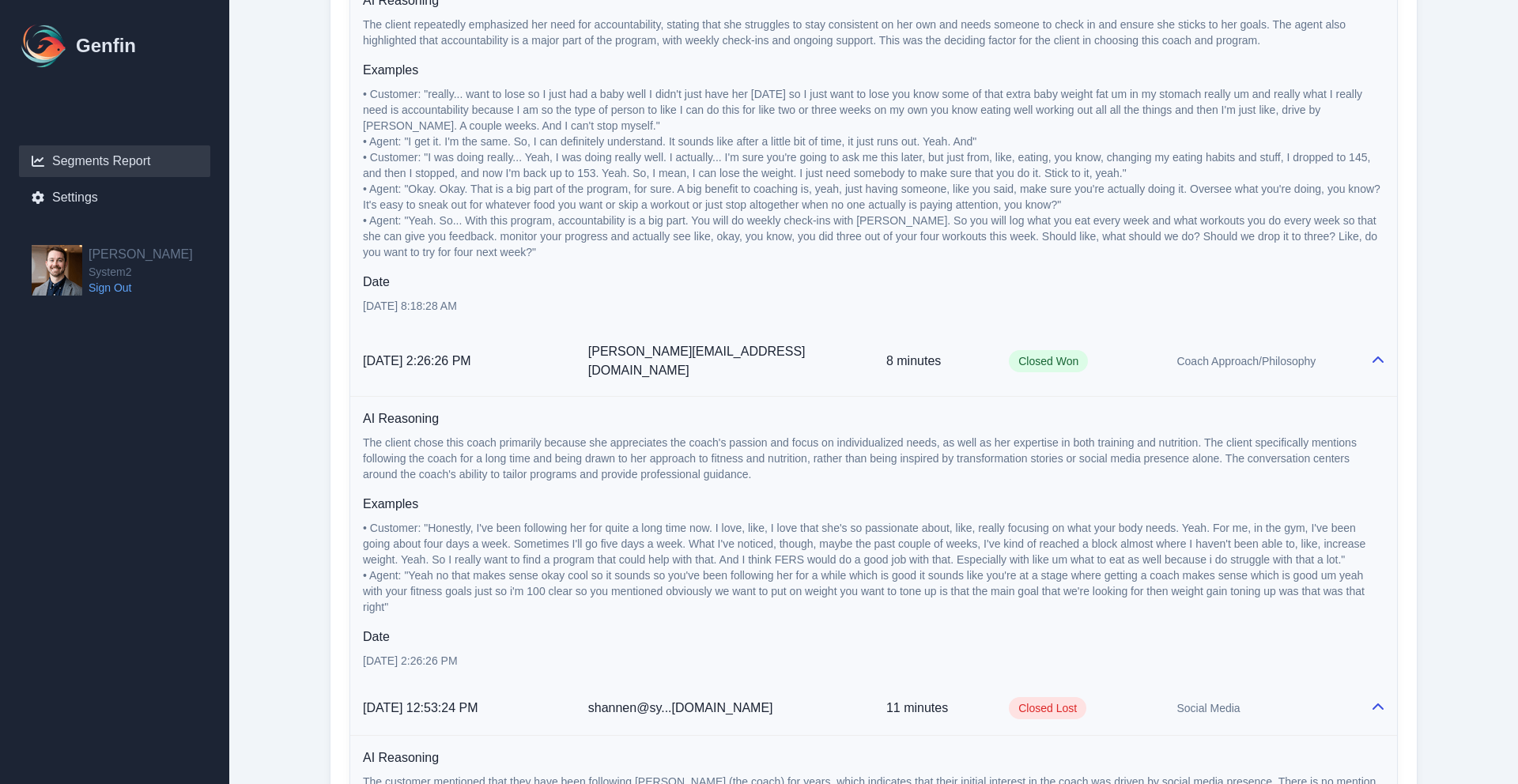
scroll to position [1409, 0]
click at [1371, 696] on div at bounding box center [1378, 706] width 14 height 19
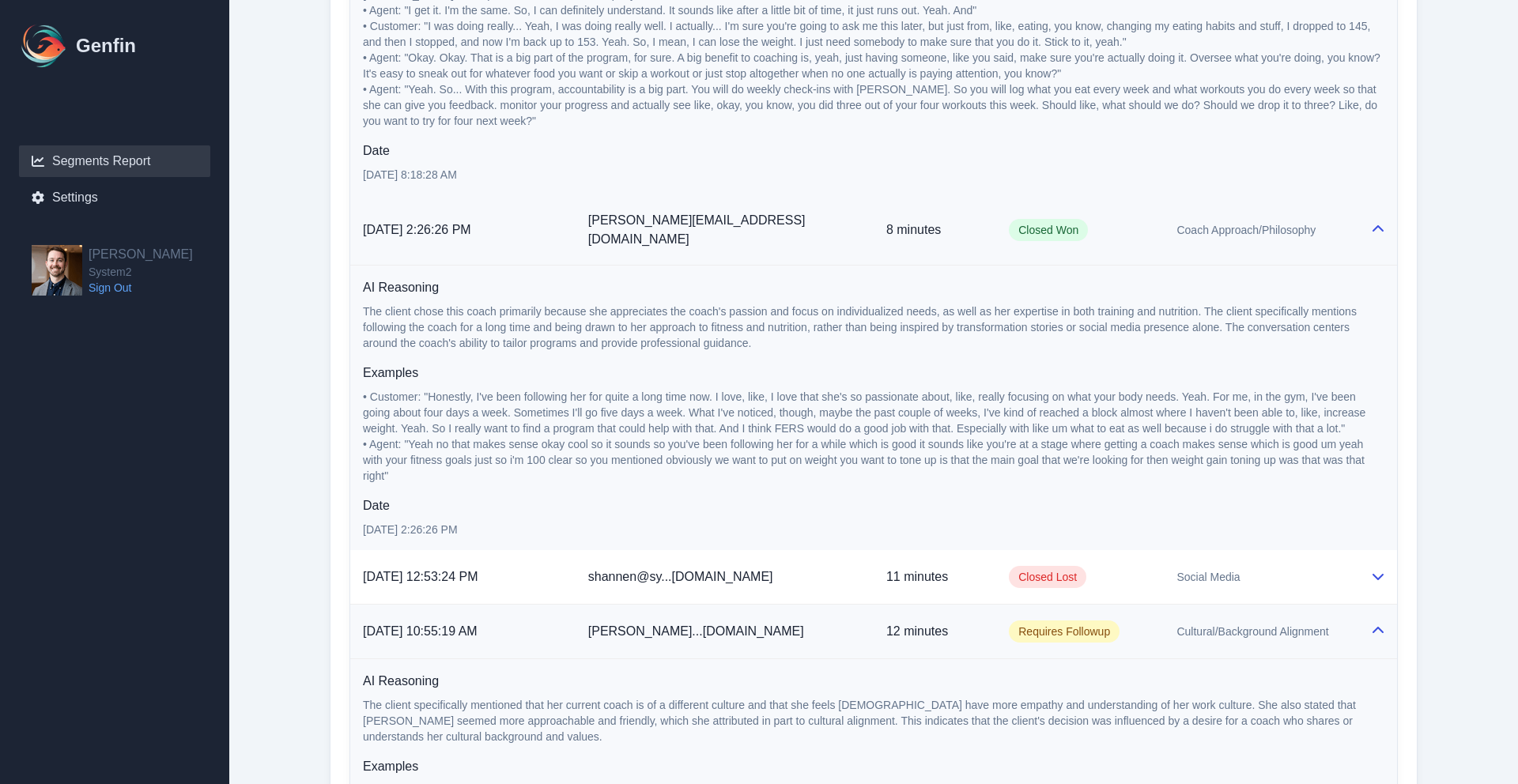
scroll to position [1542, 0]
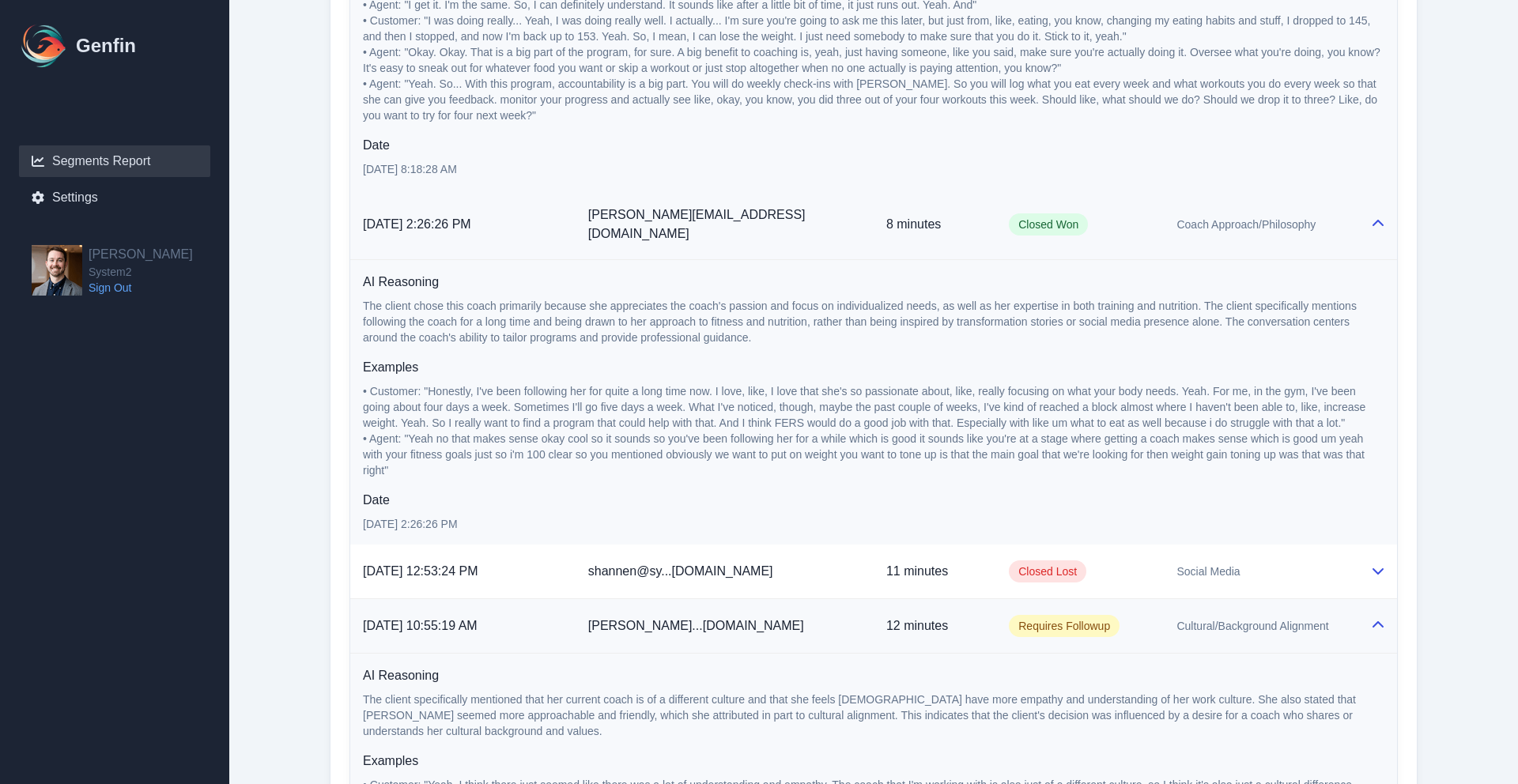
click at [1371, 622] on td at bounding box center [1377, 626] width 40 height 55
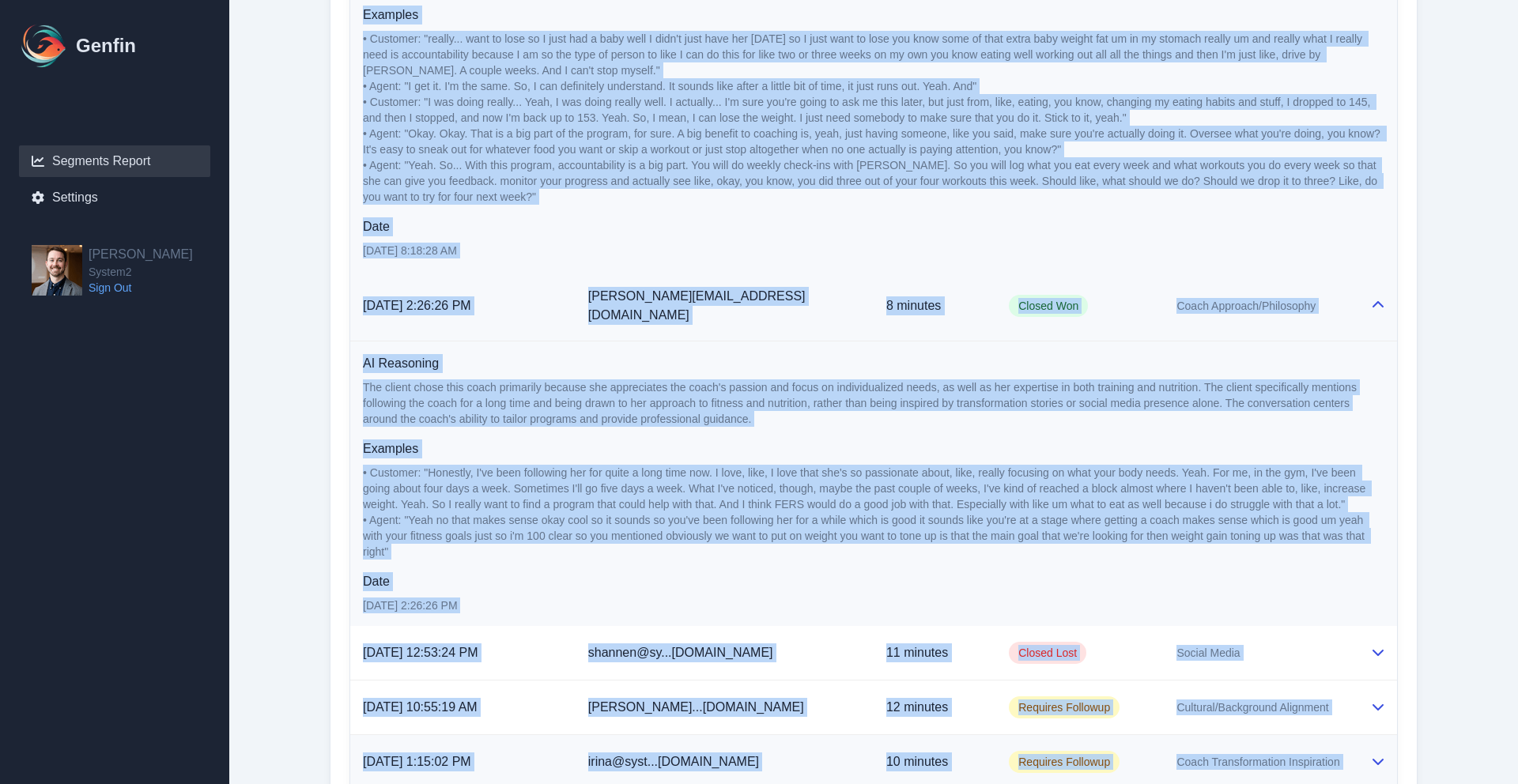
scroll to position [1544, 0]
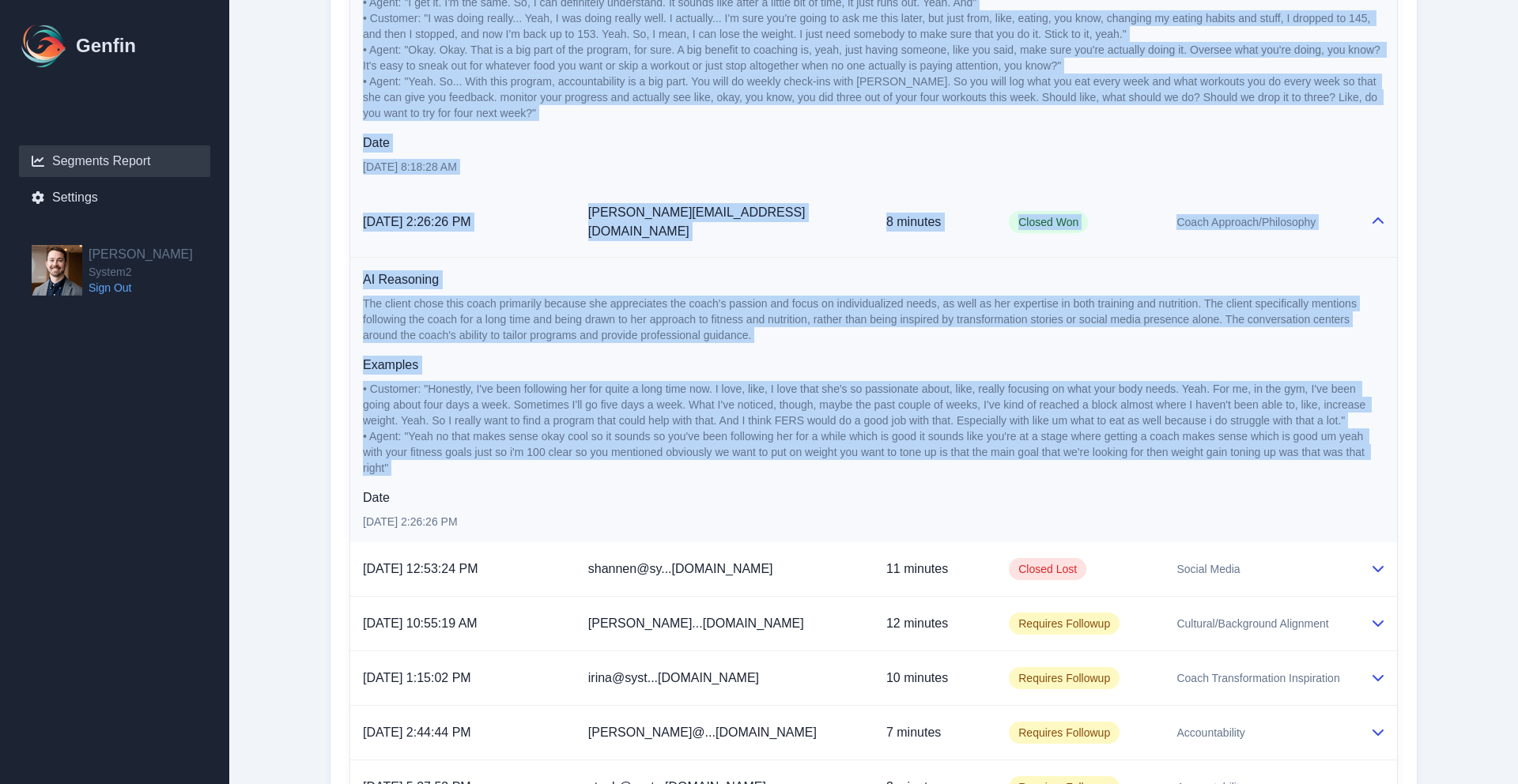
drag, startPoint x: 362, startPoint y: 251, endPoint x: 1171, endPoint y: 464, distance: 836.6
click at [1171, 464] on tbody "[DATE] 3:12:21 PM [PERSON_NAME]...[DOMAIN_NAME] 9 minutes Closed Won Social Med…" at bounding box center [874, 170] width 1047 height 1291
copy tbody "9/54/4871, 4:72:58 LO ipsum@dolo...s1.ametcon 9 adipisc Elitse Doe Tempor Incid…"
